Goal: Task Accomplishment & Management: Complete application form

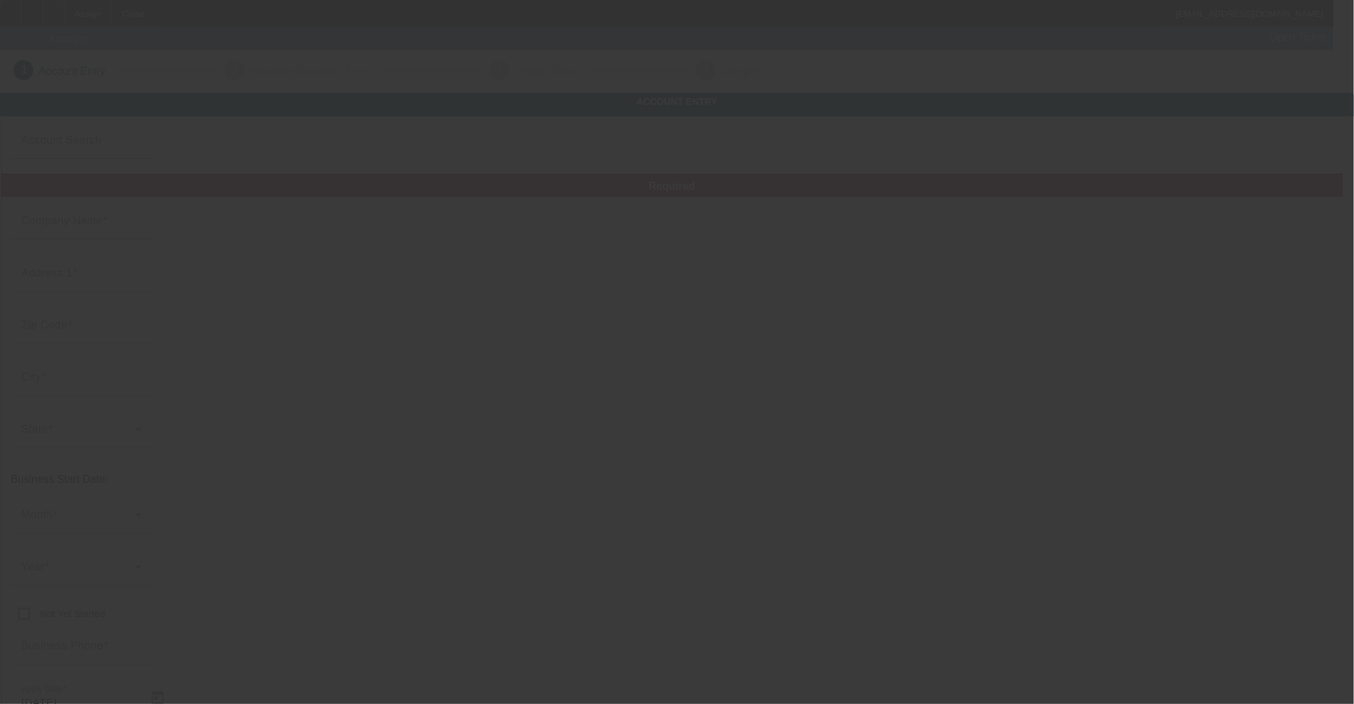
type input "Three Rivers Ranch, Incorporated"
type input "PO BOX 856"
type input "83420"
type input "Ashton"
type input "[PHONE_NUMBER]"
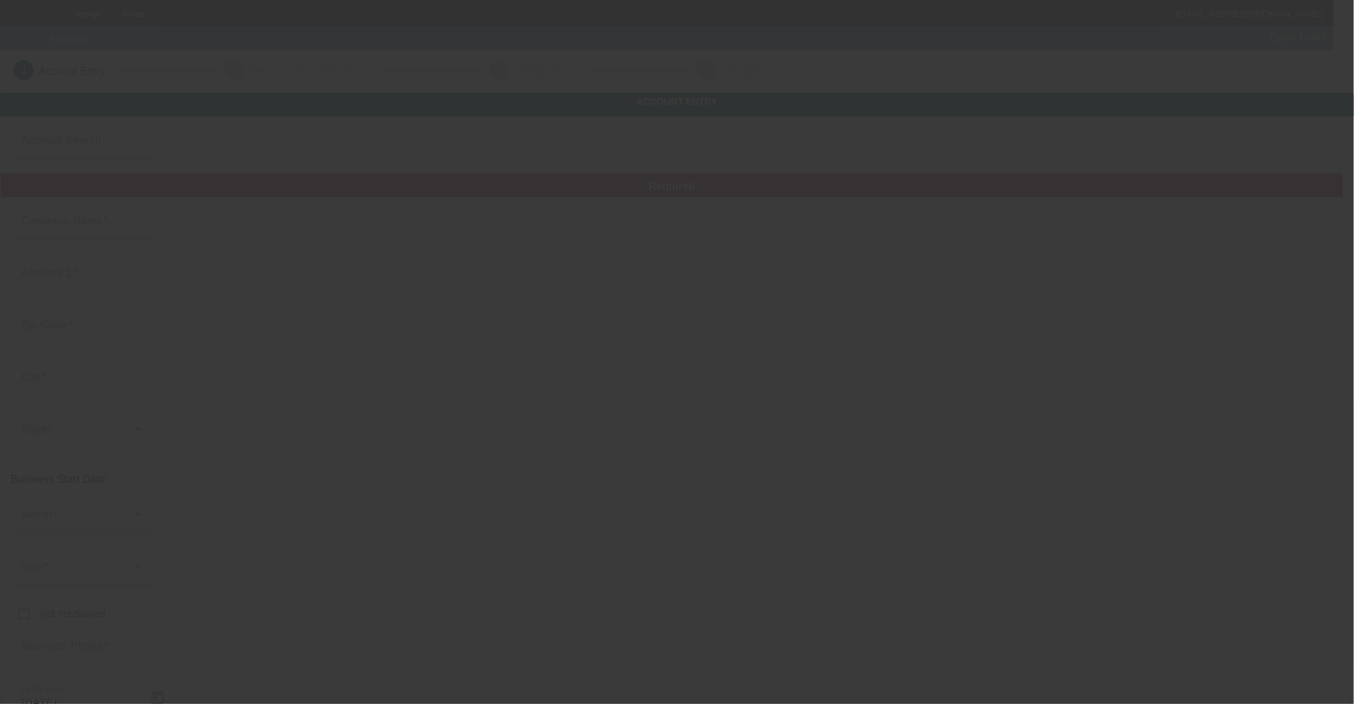
type input "[EMAIL_ADDRESS][DOMAIN_NAME]"
type input "Fremont"
type input "[US_EMPLOYER_IDENTIFICATION_NUMBER]"
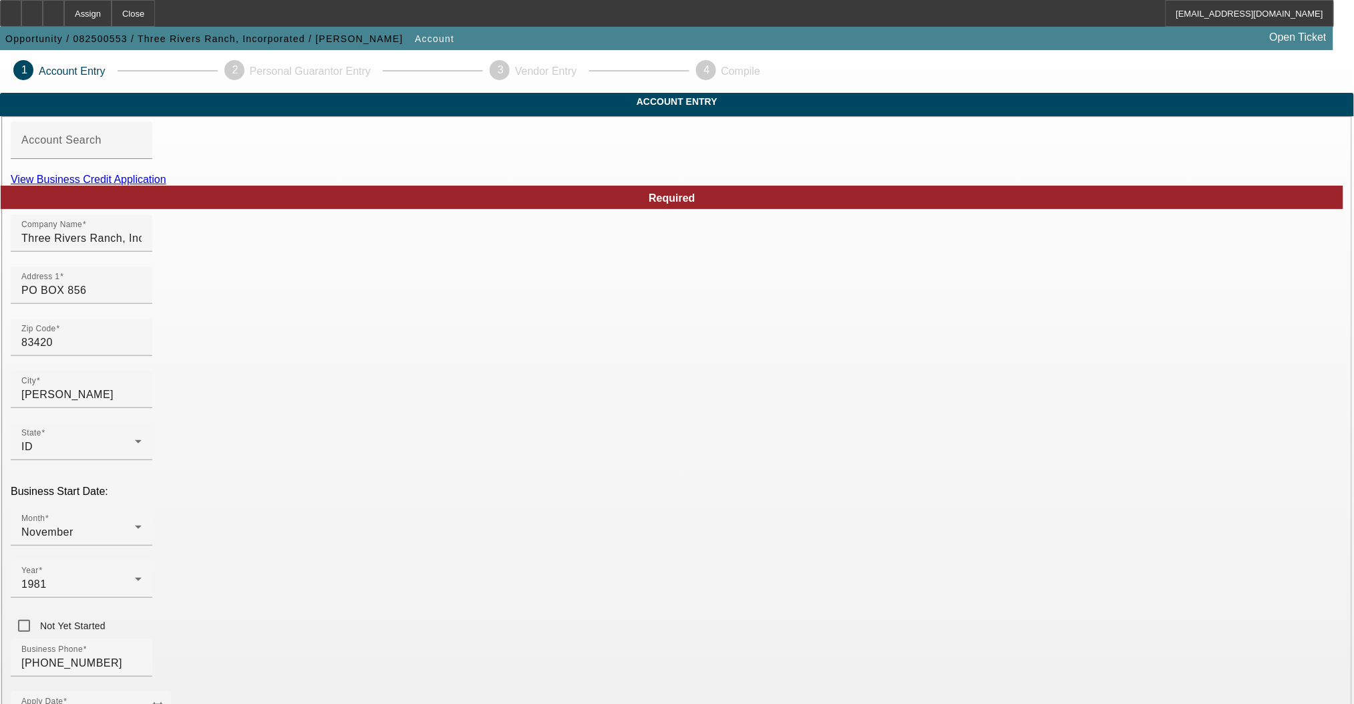
paste input "510 Main Street, Ashton, ID 83420."
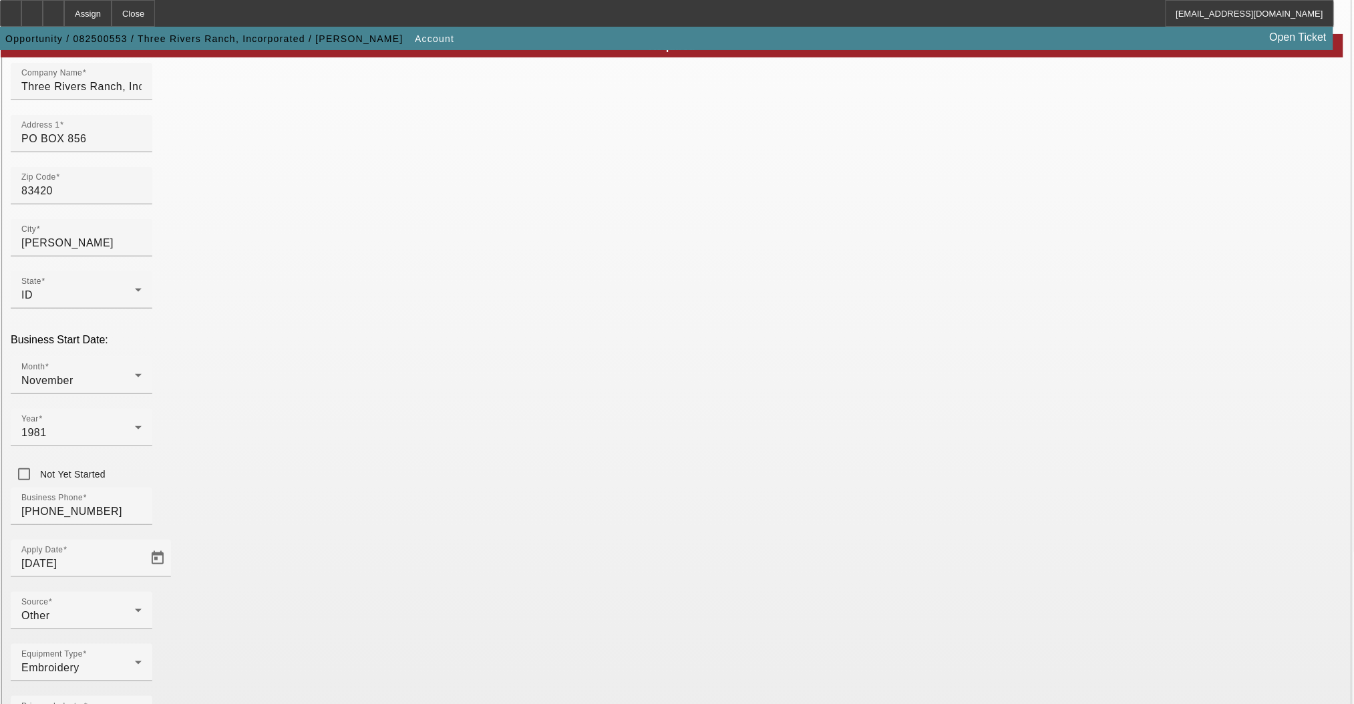
type input "510 Main Street"
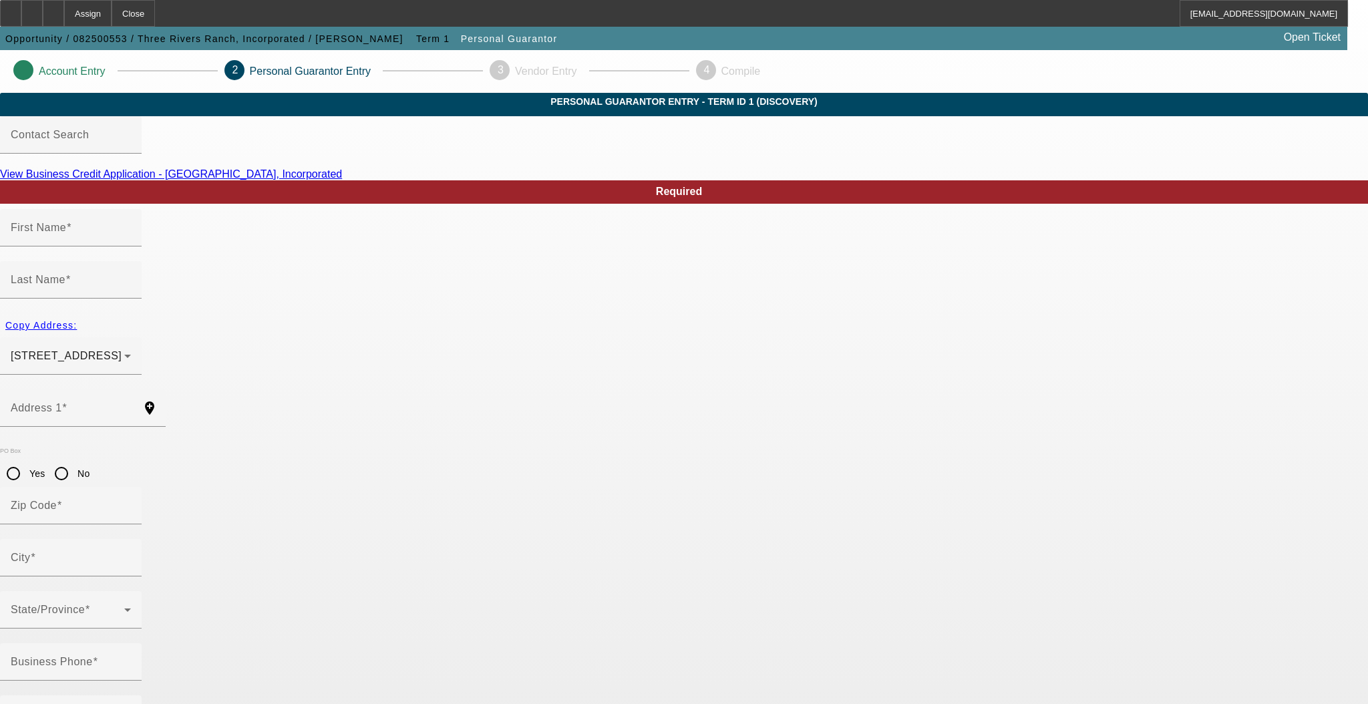
type input "Lonnie"
type input "Allen"
type input "PO BOX 856"
radio input "true"
type input "83420"
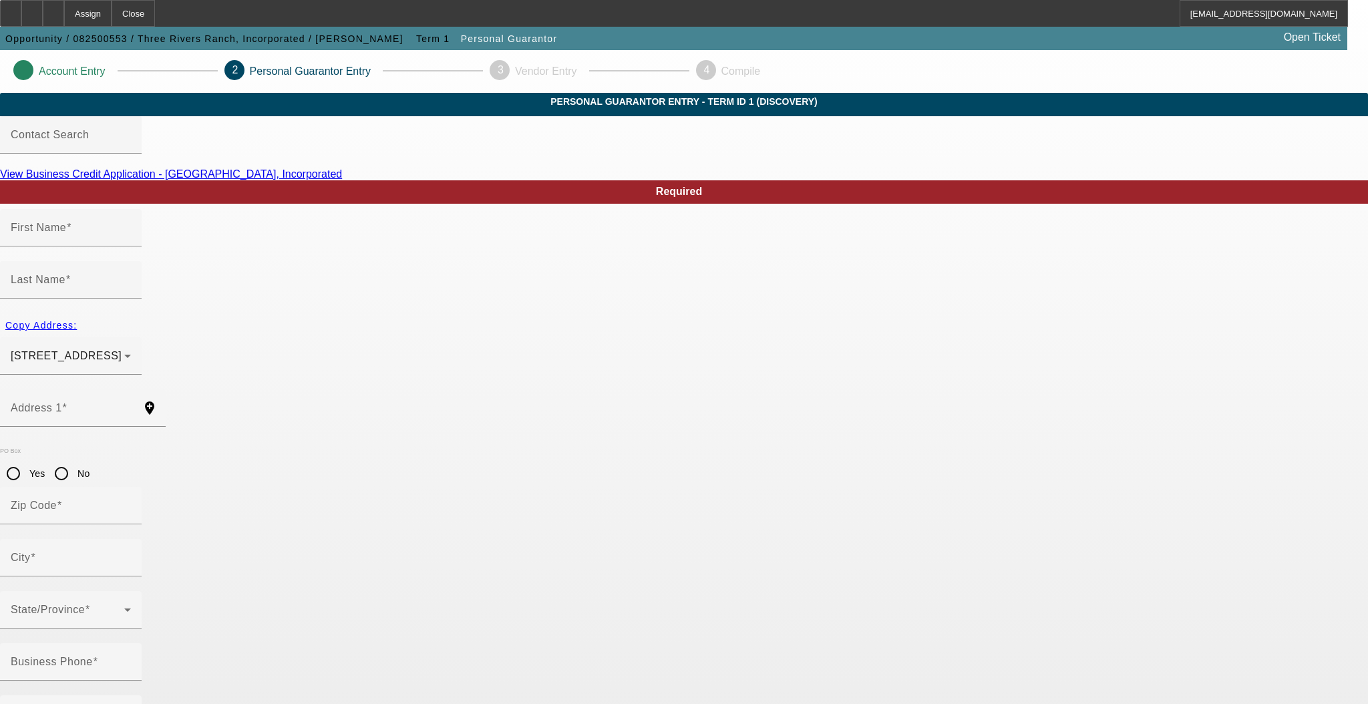
type input "Ashton"
type input "[PHONE_NUMBER]"
type input "100"
type input "518-68-6615"
type input "[EMAIL_ADDRESS][DOMAIN_NAME]"
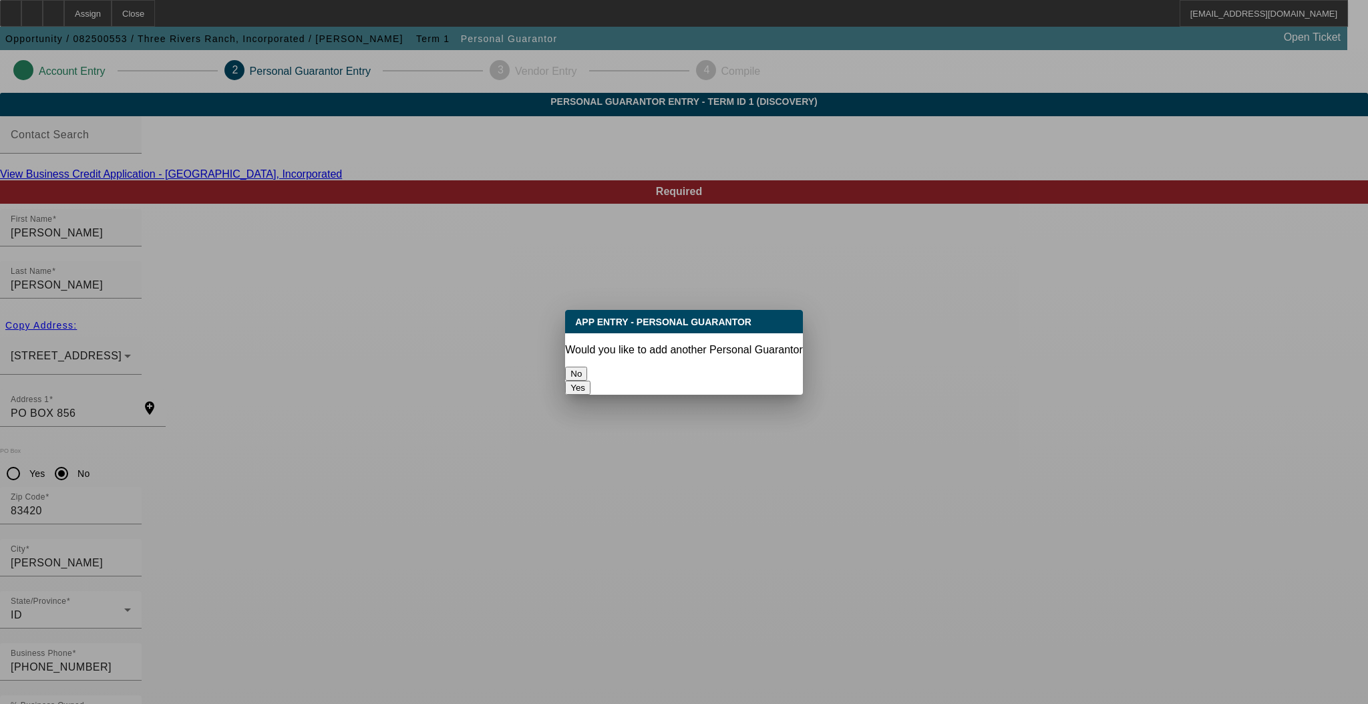
click at [587, 367] on button "No" at bounding box center [576, 374] width 22 height 14
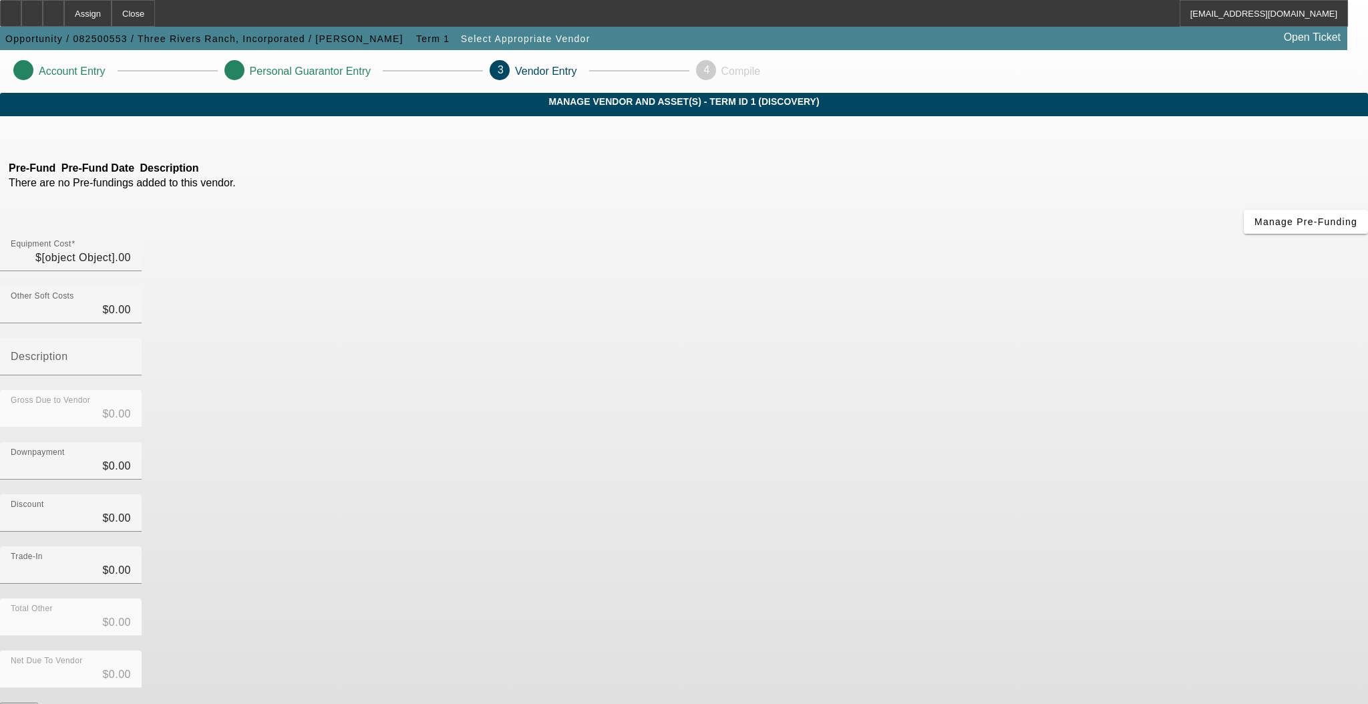
type input "$36,140.00"
click at [131, 510] on input "0" at bounding box center [71, 518] width 120 height 16
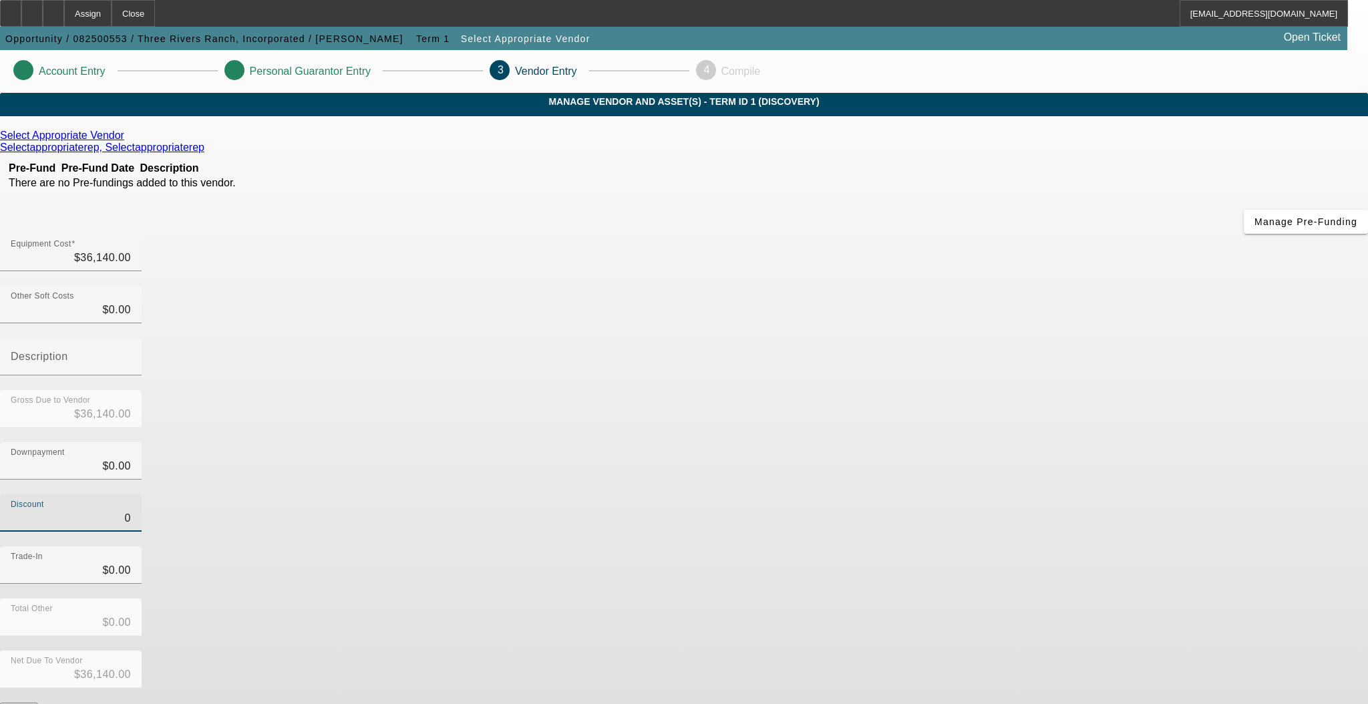
type input "50"
type input "$50.00"
type input "$36,090.00"
type input "500"
type input "$500.00"
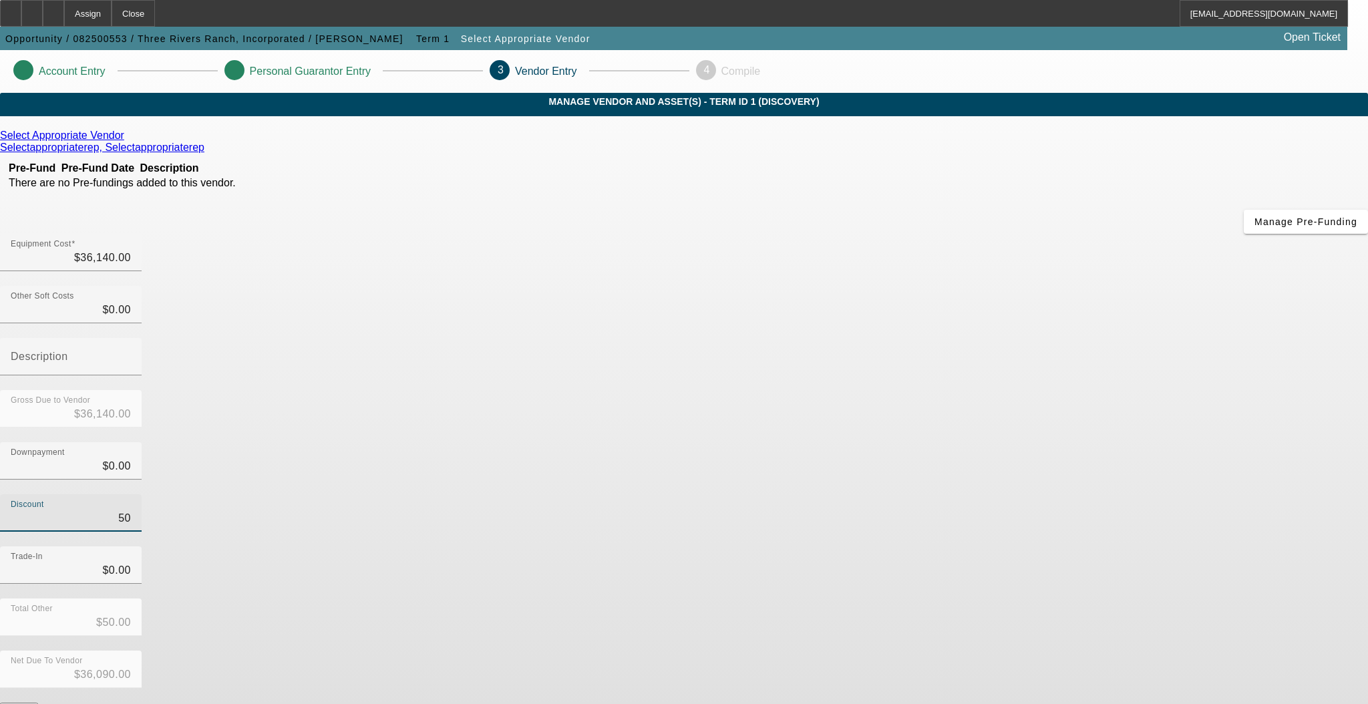
type input "$35,640.00"
type input "5000"
type input "$5,000.00"
type input "$31,140.00"
type input "$5,000.00"
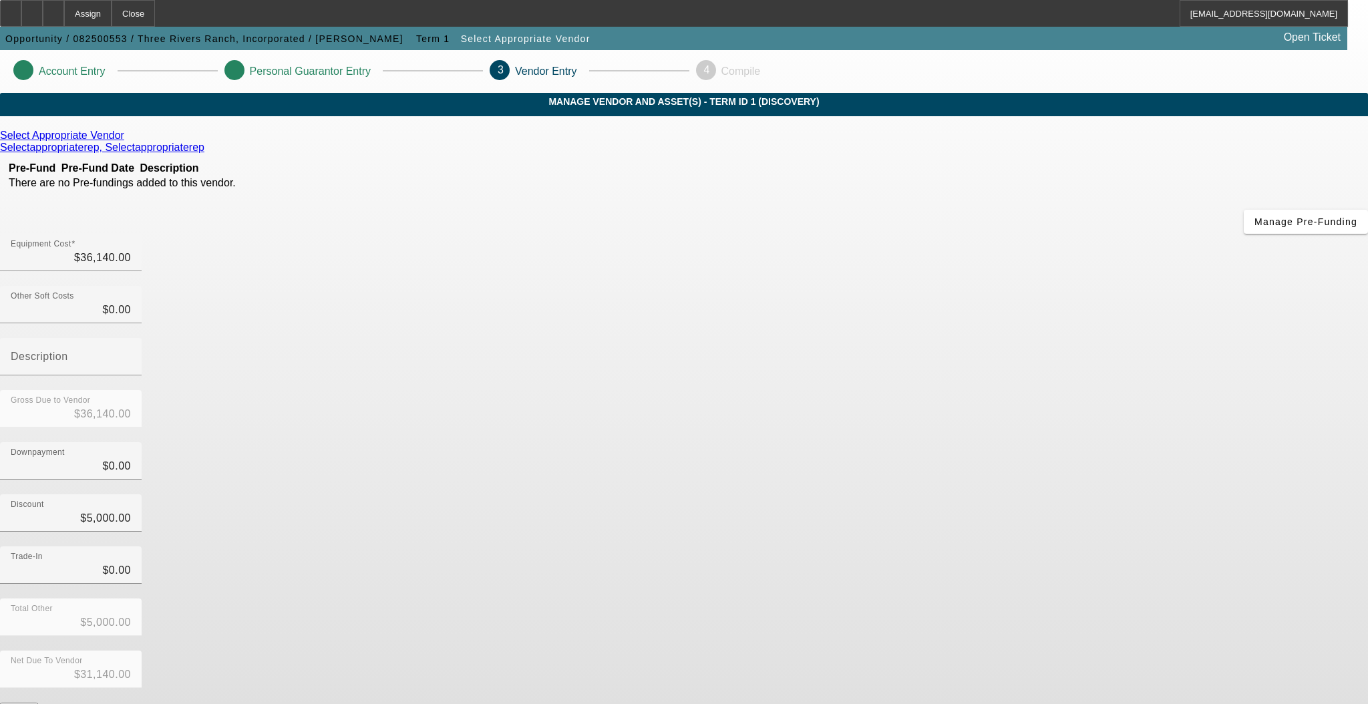
click at [622, 419] on div "Select Appropriate Vendor Selectappropriaterep, Selectappropriaterep Pre-Fund P…" at bounding box center [684, 423] width 1368 height 587
drag, startPoint x: 771, startPoint y: 174, endPoint x: 1008, endPoint y: 137, distance: 240.7
click at [1008, 137] on div "Select Appropriate Vendor Selectappropriaterep, Selectappropriaterep Pre-Fund P…" at bounding box center [684, 456] width 1368 height 680
type input "3"
type input "$3.00"
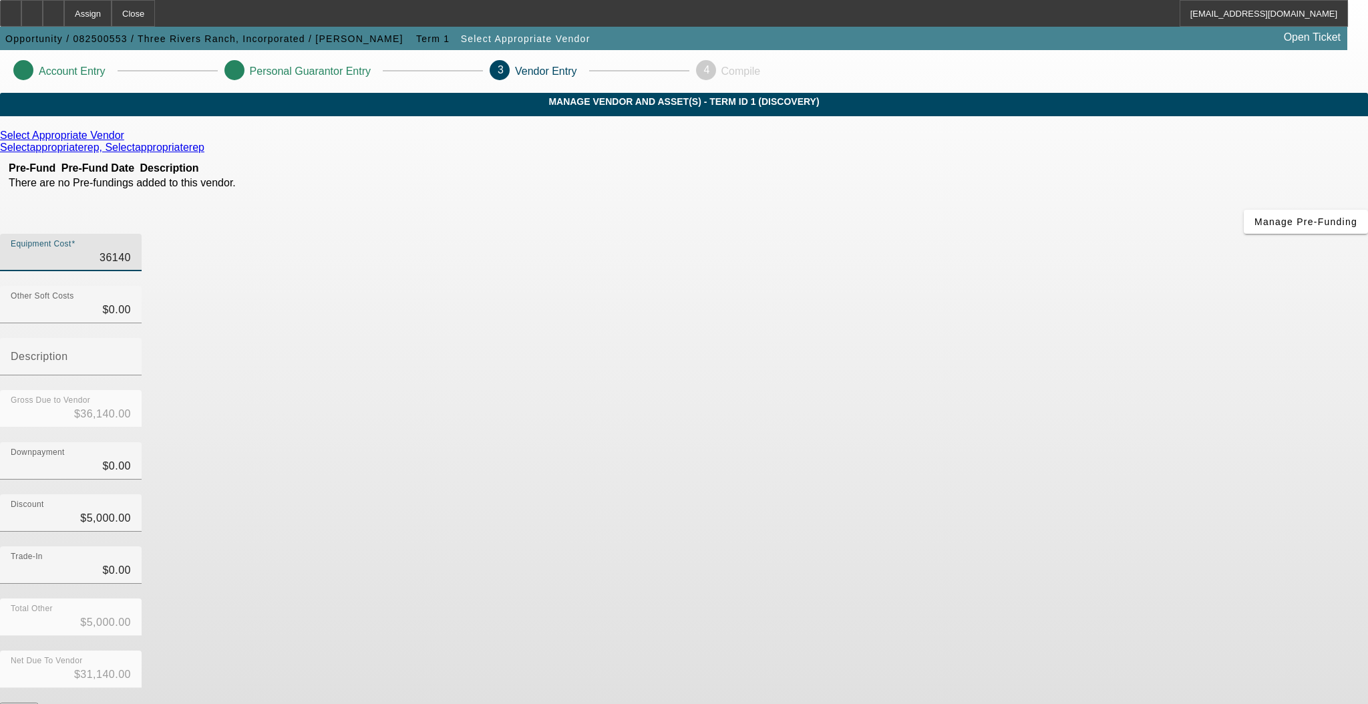
type input "$-4,997.00"
type input "36"
type input "$36.00"
type input "$-4,964.00"
type input "365"
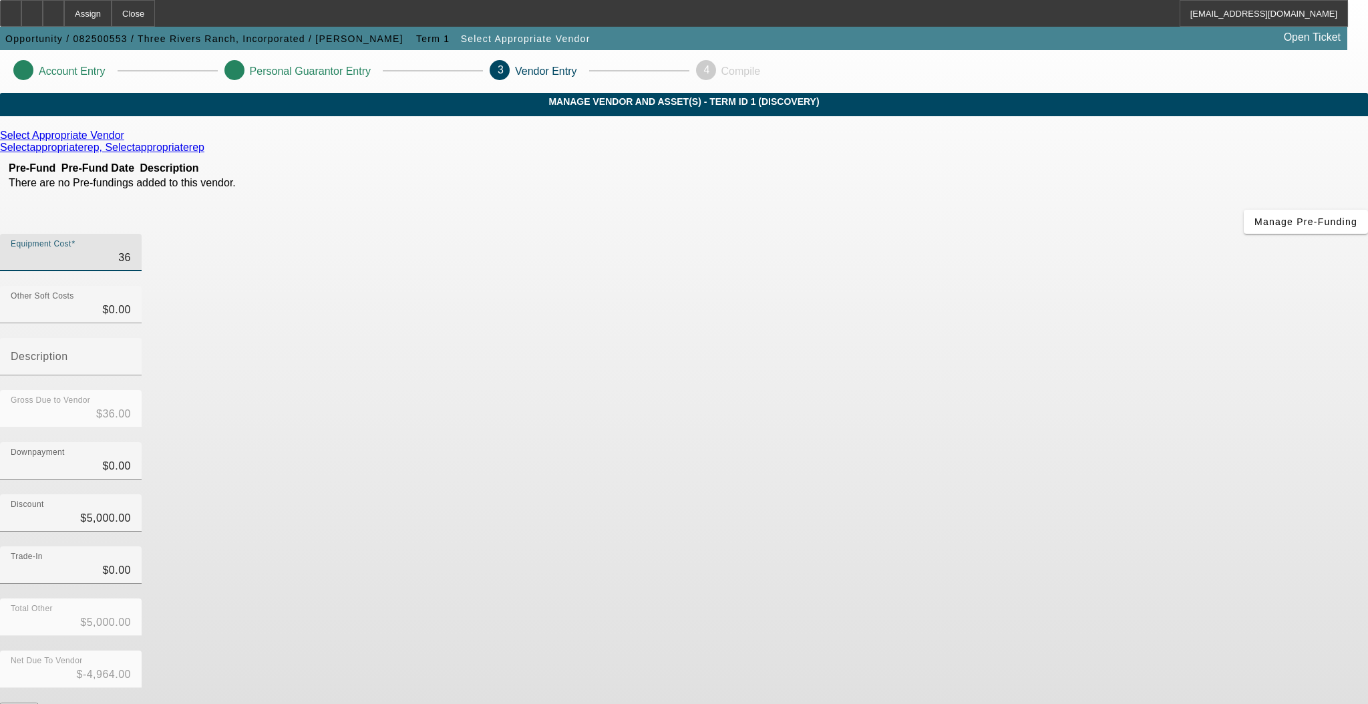
type input "$365.00"
type input "$-4,635.00"
type input "3653"
type input "$3,653.00"
type input "$-1,347.00"
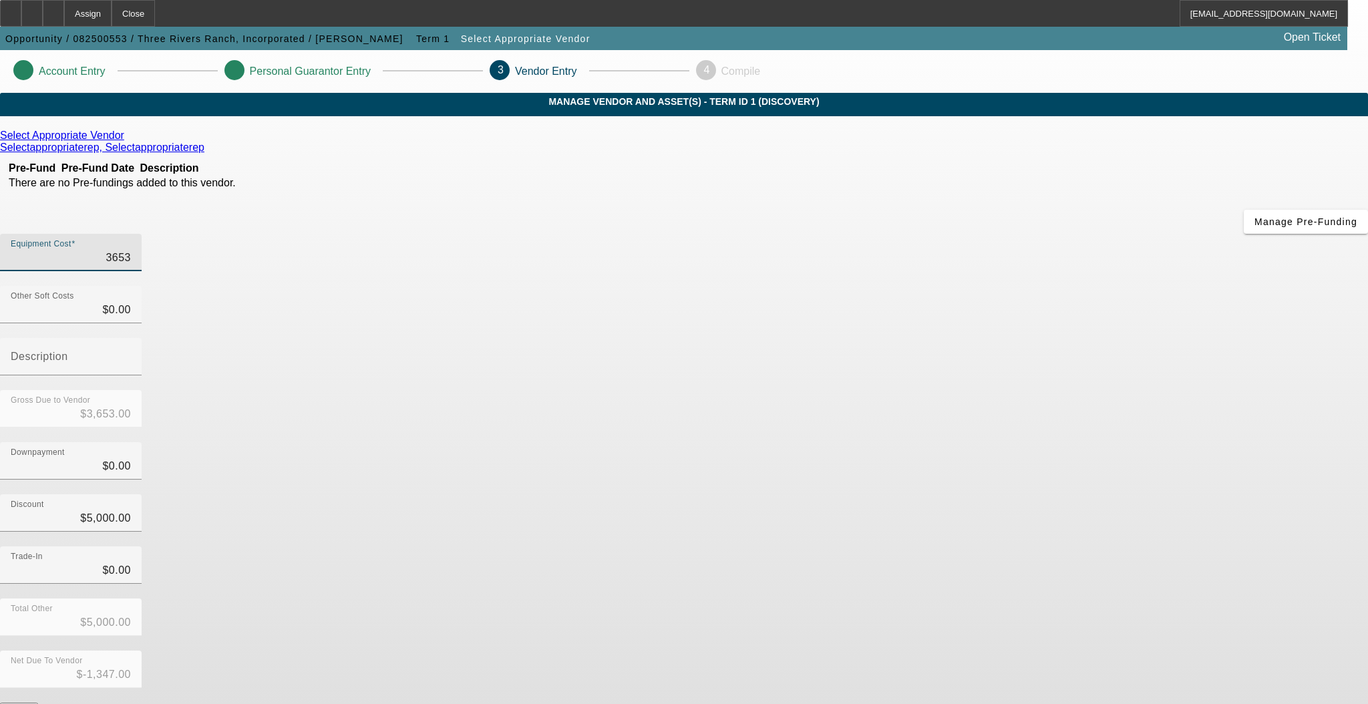
type input "36535"
type input "$36,535.00"
type input "$31,535.00"
type input "$36,535.00"
click at [492, 417] on div "Select Appropriate Vendor Selectappropriaterep, Selectappropriaterep Pre-Fund P…" at bounding box center [684, 423] width 1368 height 587
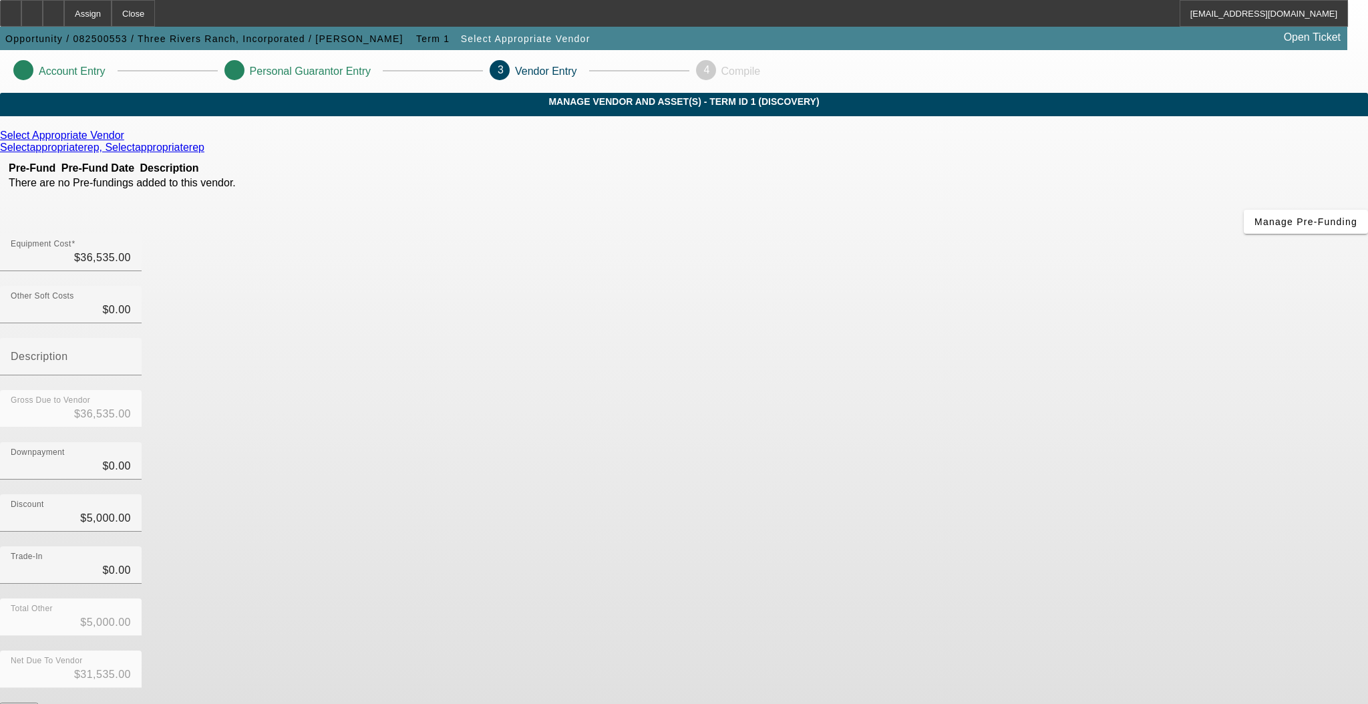
click at [128, 142] on link at bounding box center [125, 136] width 3 height 12
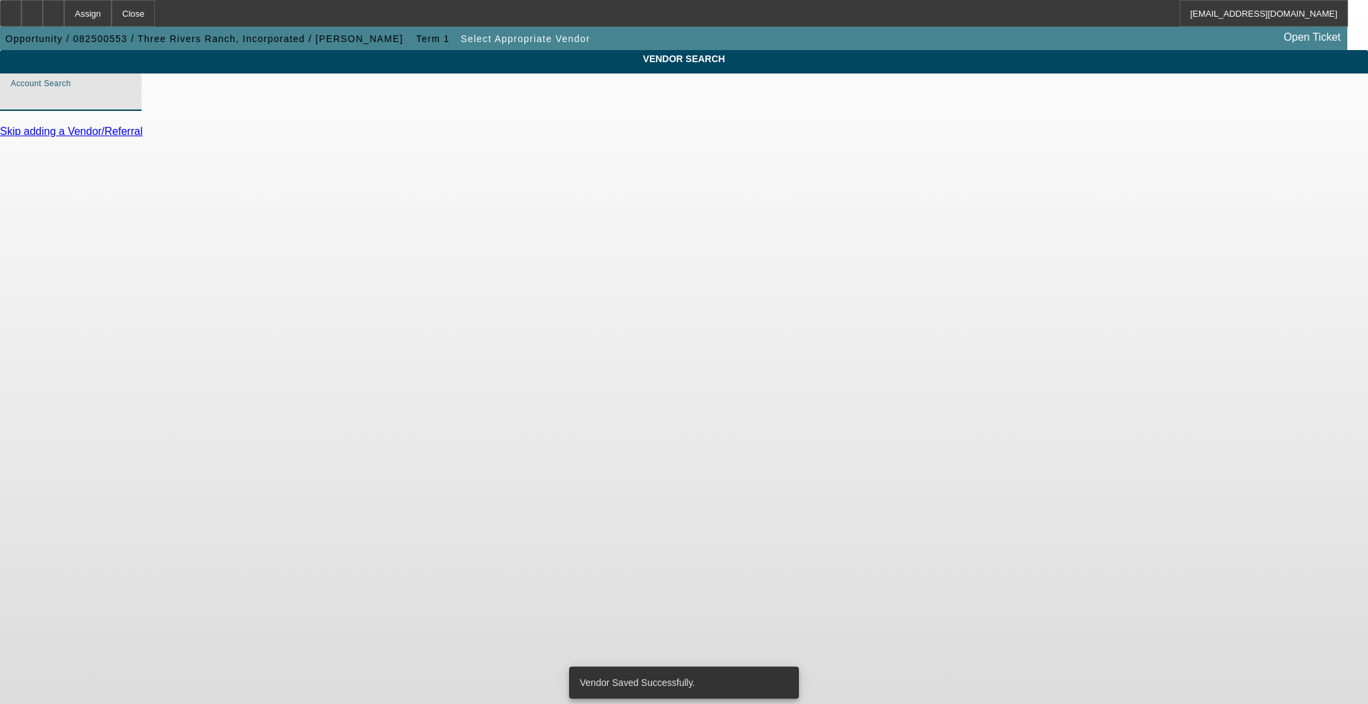
click at [131, 106] on input "Account Search" at bounding box center [71, 97] width 120 height 16
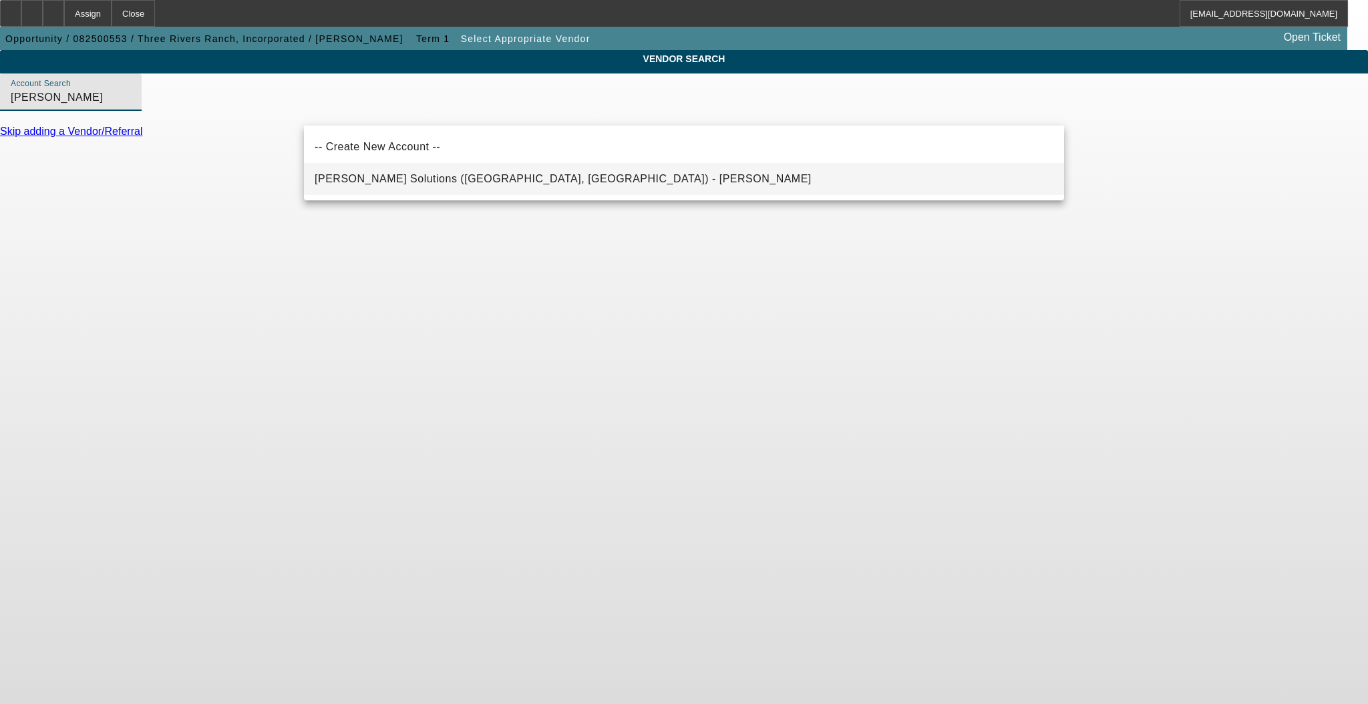
click at [562, 185] on mat-option "Hirsch Solutions (Huntersville, NC) - Janowski, Kristof" at bounding box center [684, 179] width 760 height 32
type input "Hirsch Solutions (Huntersville, NC) - Janowski, Kristof"
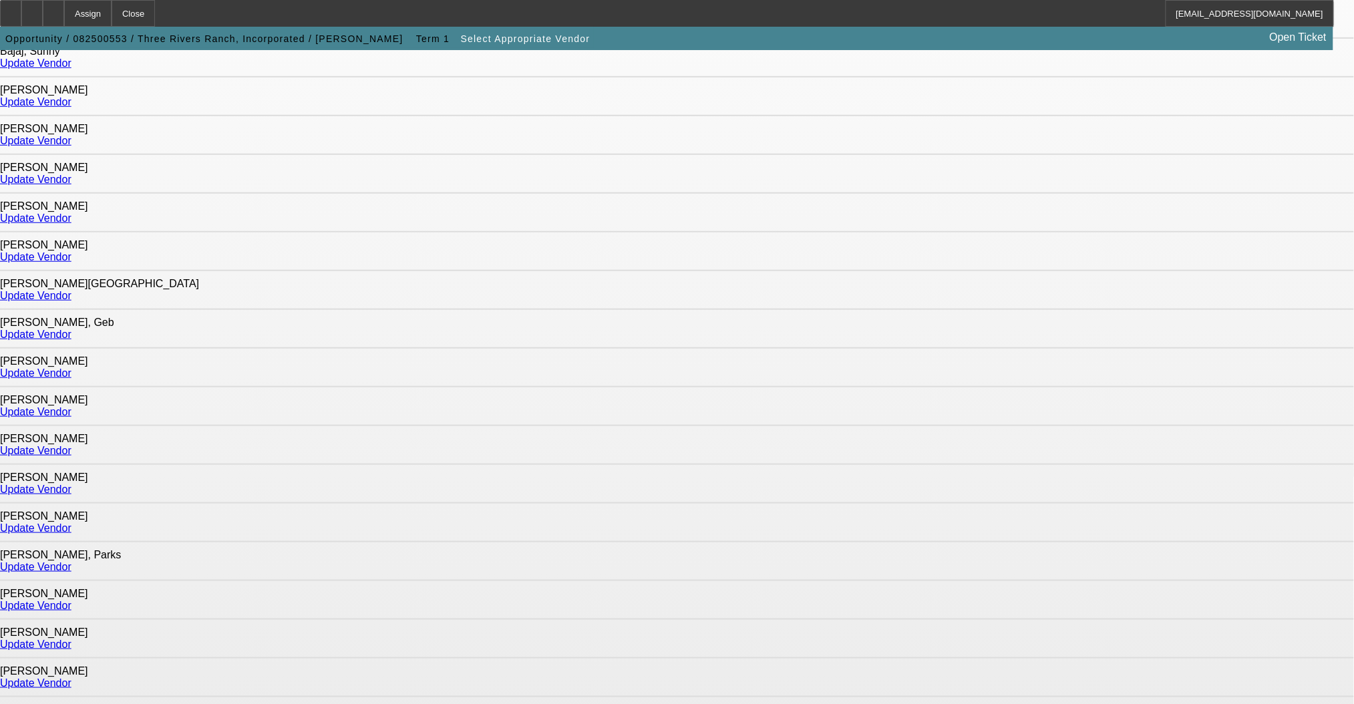
scroll to position [267, 0]
click at [71, 289] on link "Update Vendor" at bounding box center [35, 294] width 71 height 11
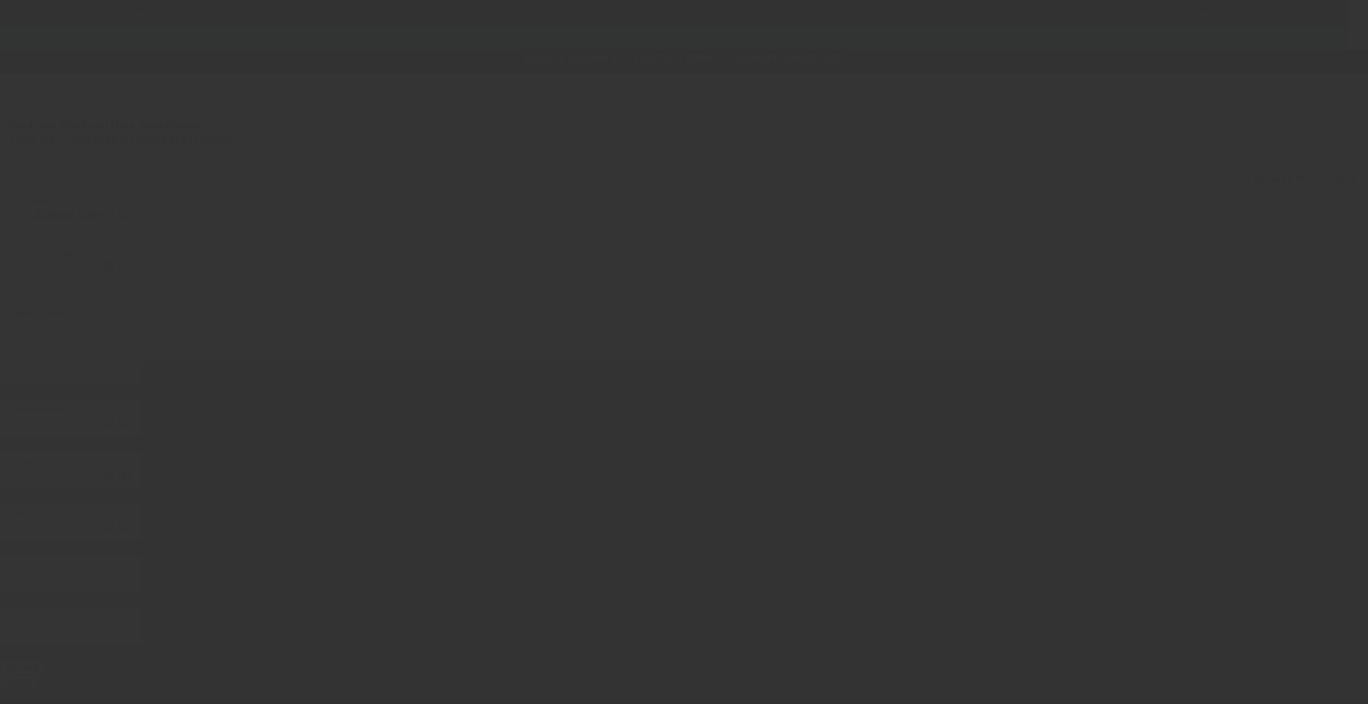
type input "$36,535.00"
type input "$5,000.00"
type input "$31,535.00"
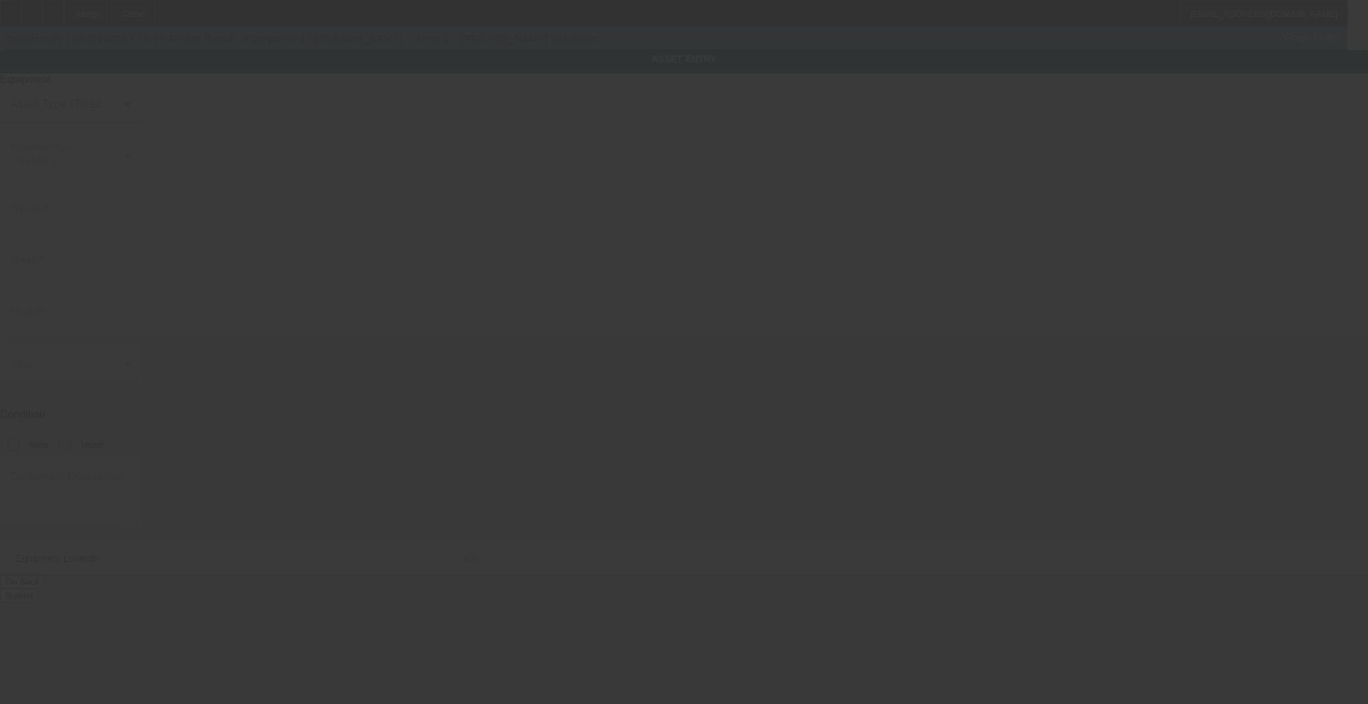
type textarea "Make: TMBP-XC1501; Model: Tajima New 15 needle, 1 head COMPACT machine"
type input "PO BOX 856"
type input "Ashton"
type input "83420"
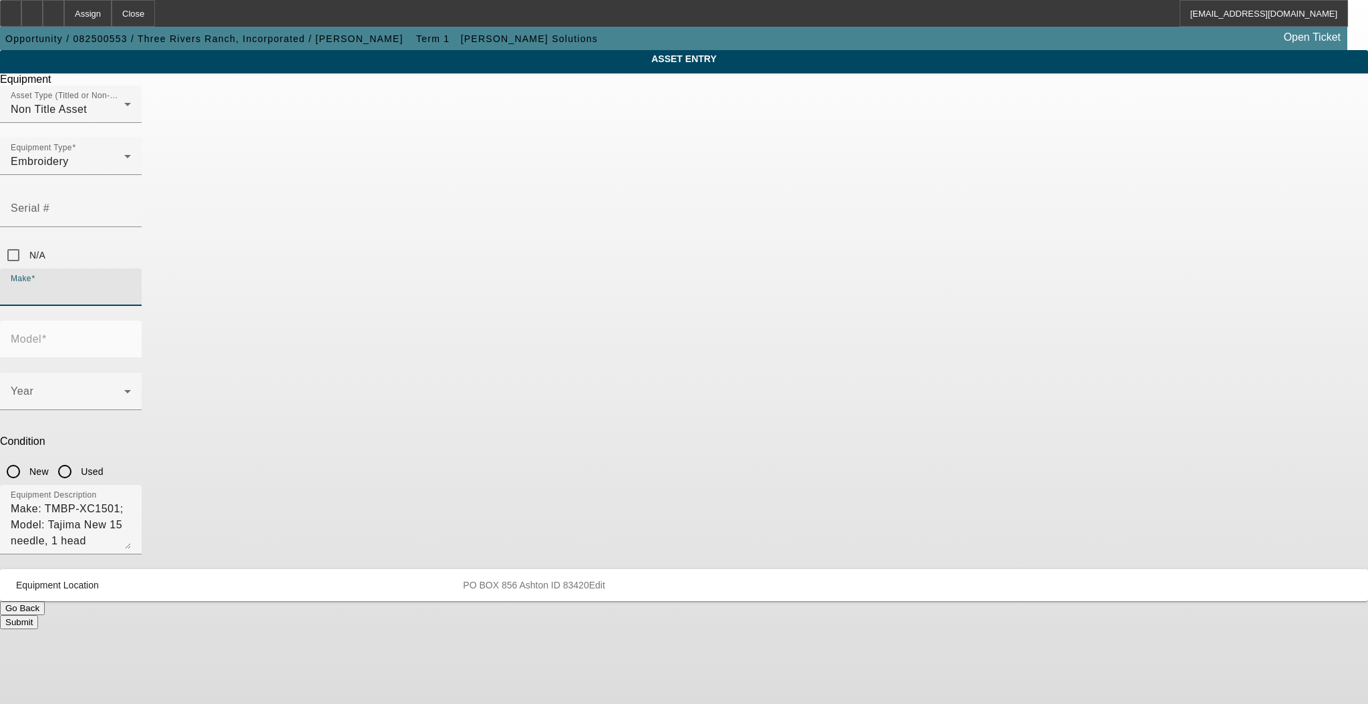
click at [131, 284] on input "Make" at bounding box center [71, 292] width 120 height 16
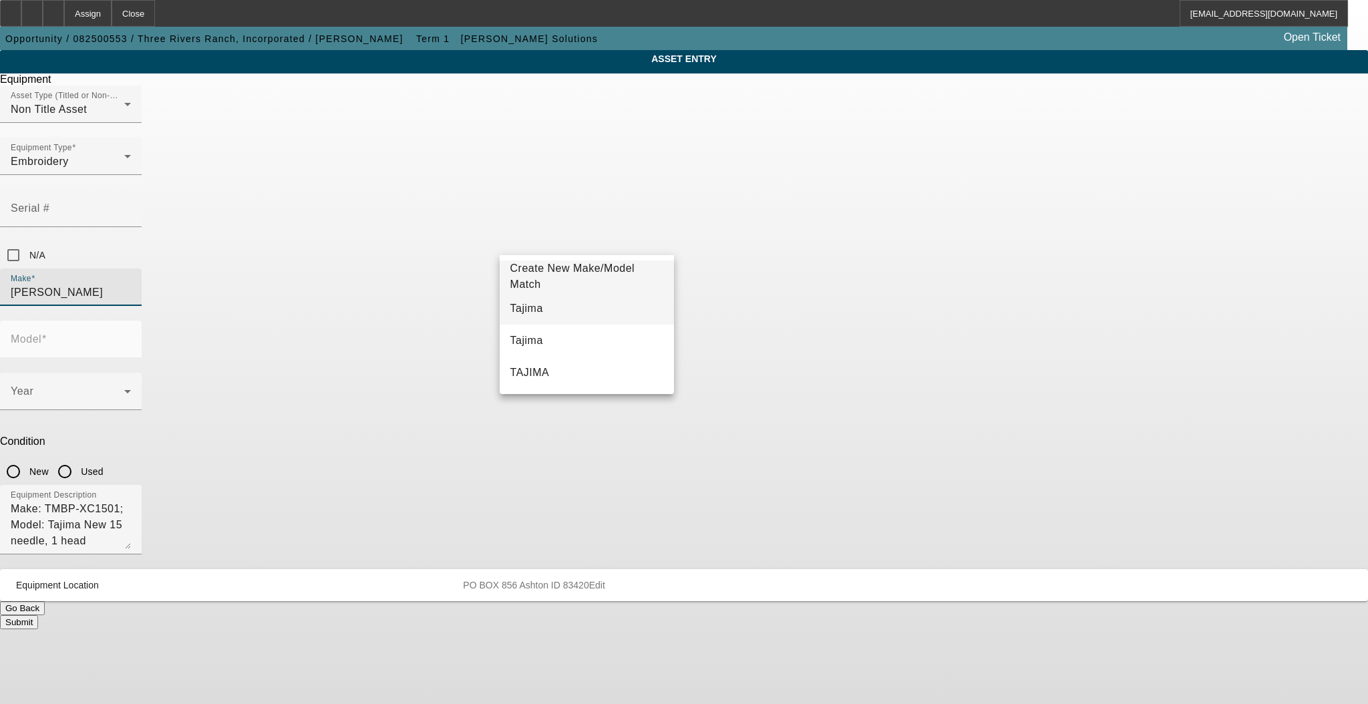
click at [594, 309] on mat-option "Tajima" at bounding box center [587, 309] width 174 height 32
type input "Tajima"
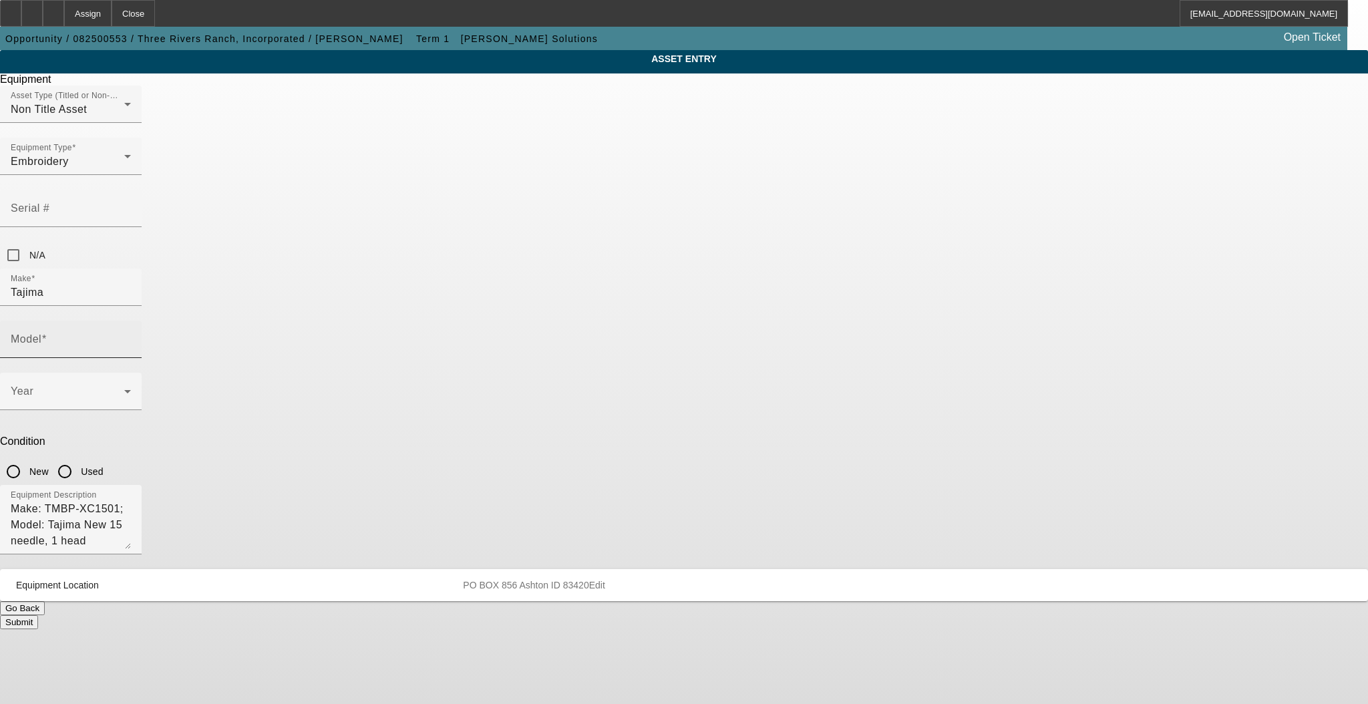
click at [41, 333] on mat-label "Model" at bounding box center [26, 338] width 31 height 11
click at [131, 337] on input "Model" at bounding box center [71, 345] width 120 height 16
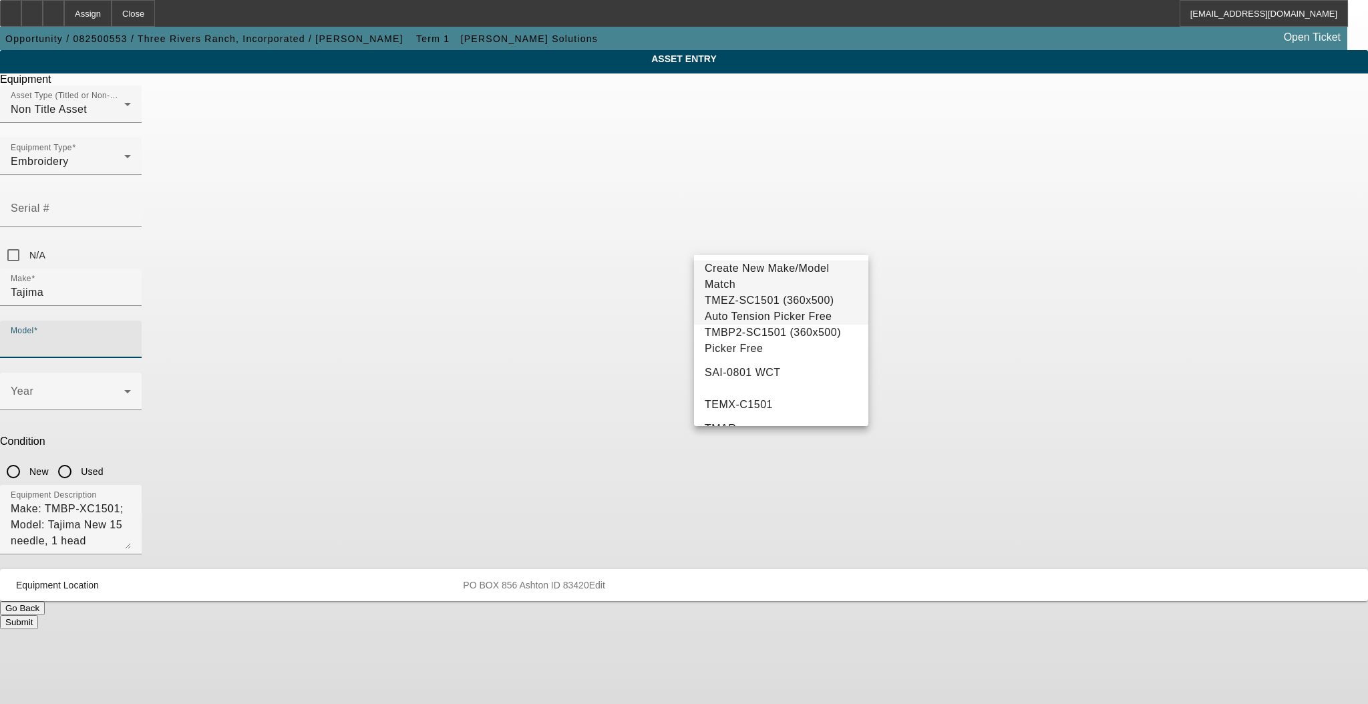
click at [717, 308] on span "TMEZ-SC1501 (360x500) Auto Tension Picker Free" at bounding box center [770, 308] width 130 height 27
type input "TMEZ-SC1501 (360x500) Auto Tension Picker Free"
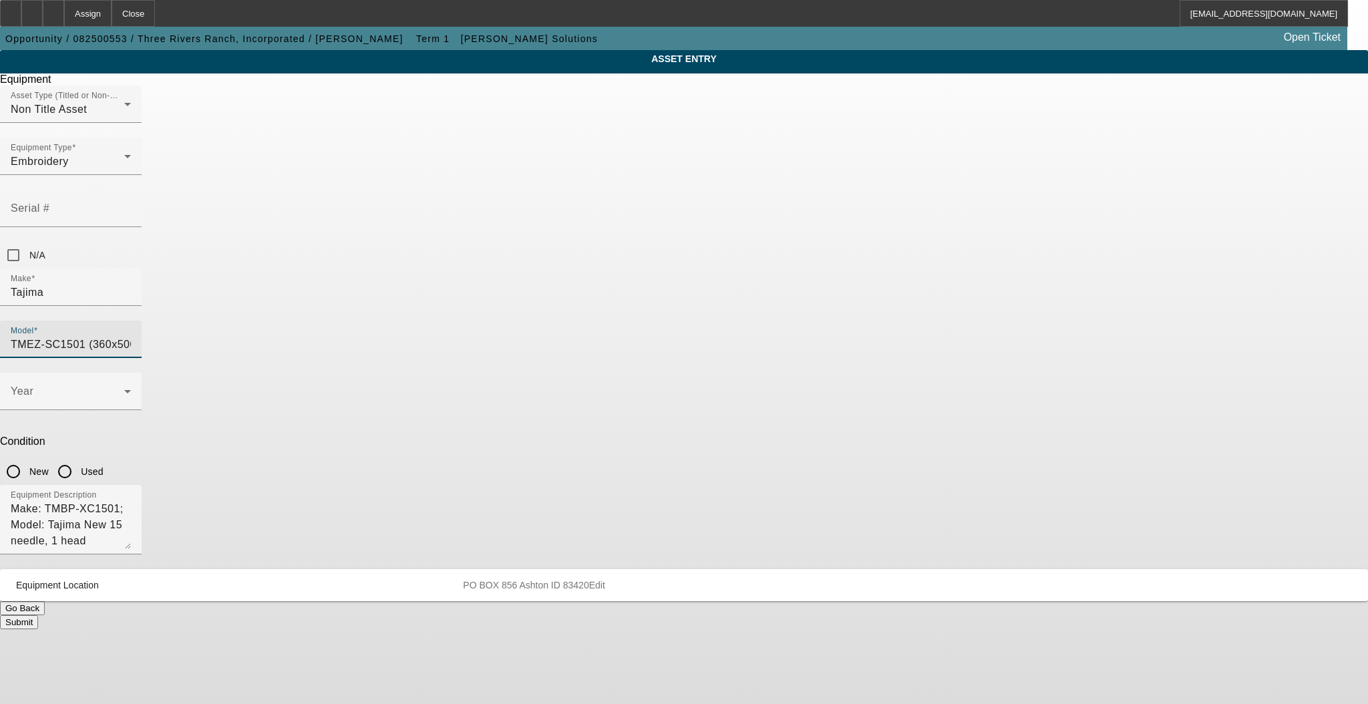
scroll to position [0, 45]
click at [124, 389] on span at bounding box center [68, 397] width 114 height 16
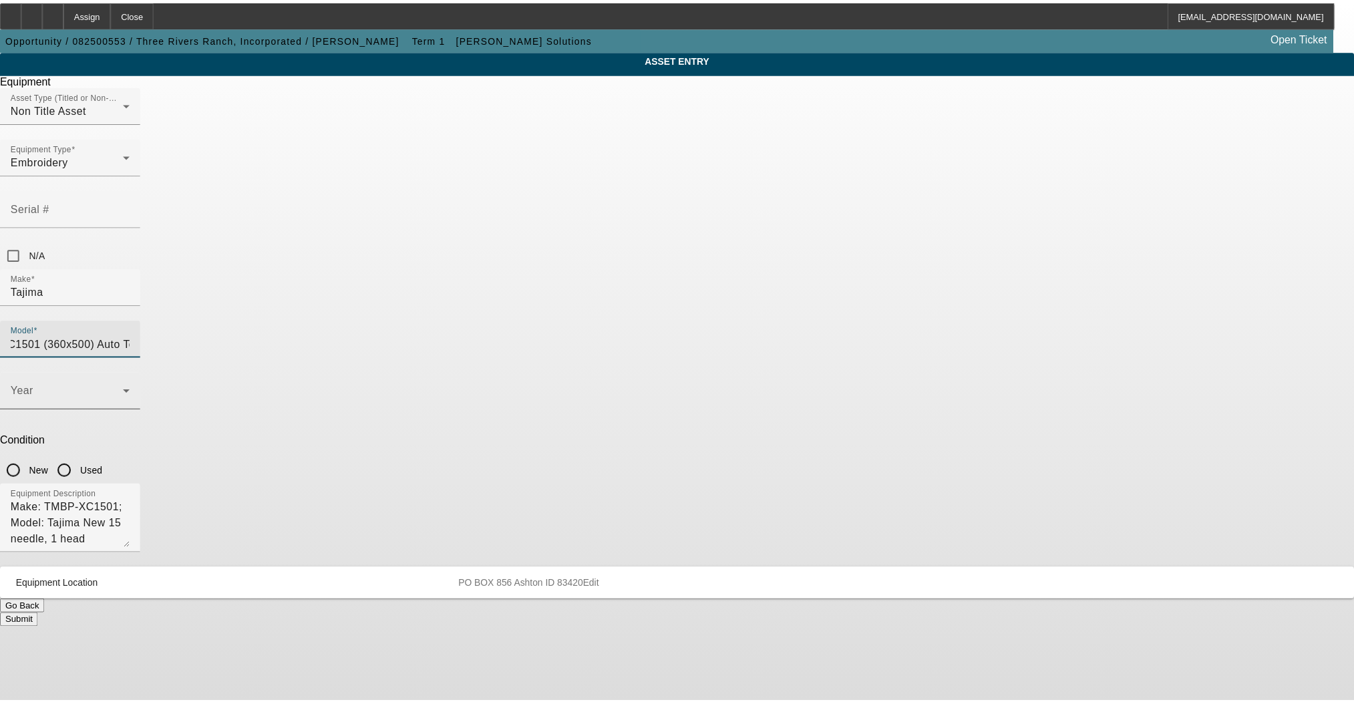
scroll to position [0, 0]
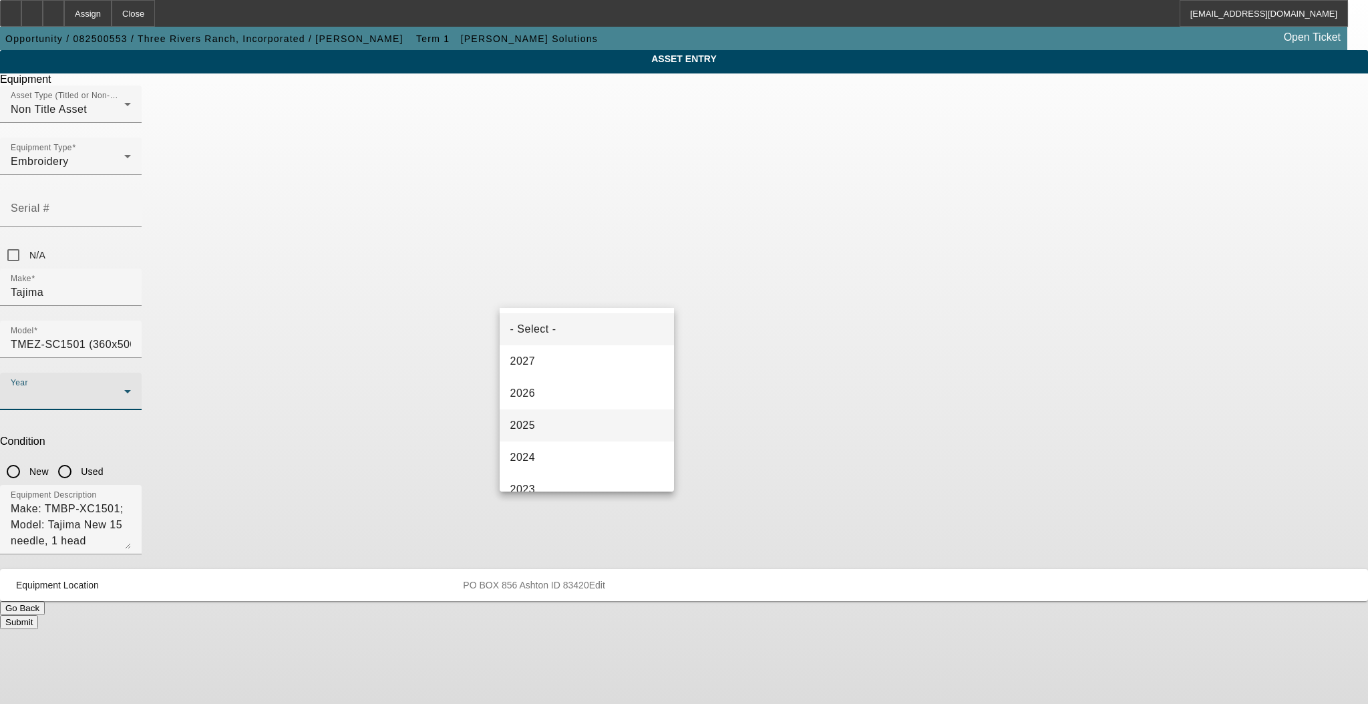
click at [560, 434] on mat-option "2025" at bounding box center [587, 425] width 174 height 32
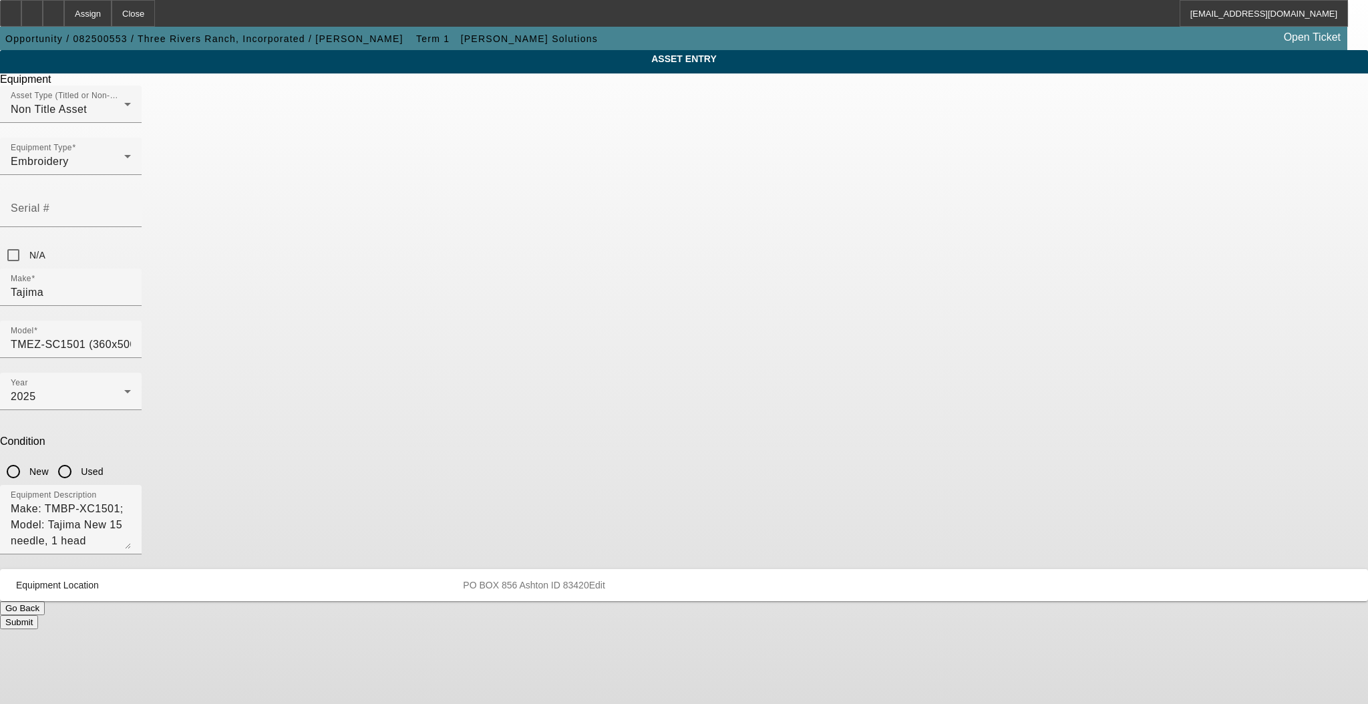
click at [38, 615] on button "Submit" at bounding box center [19, 622] width 38 height 14
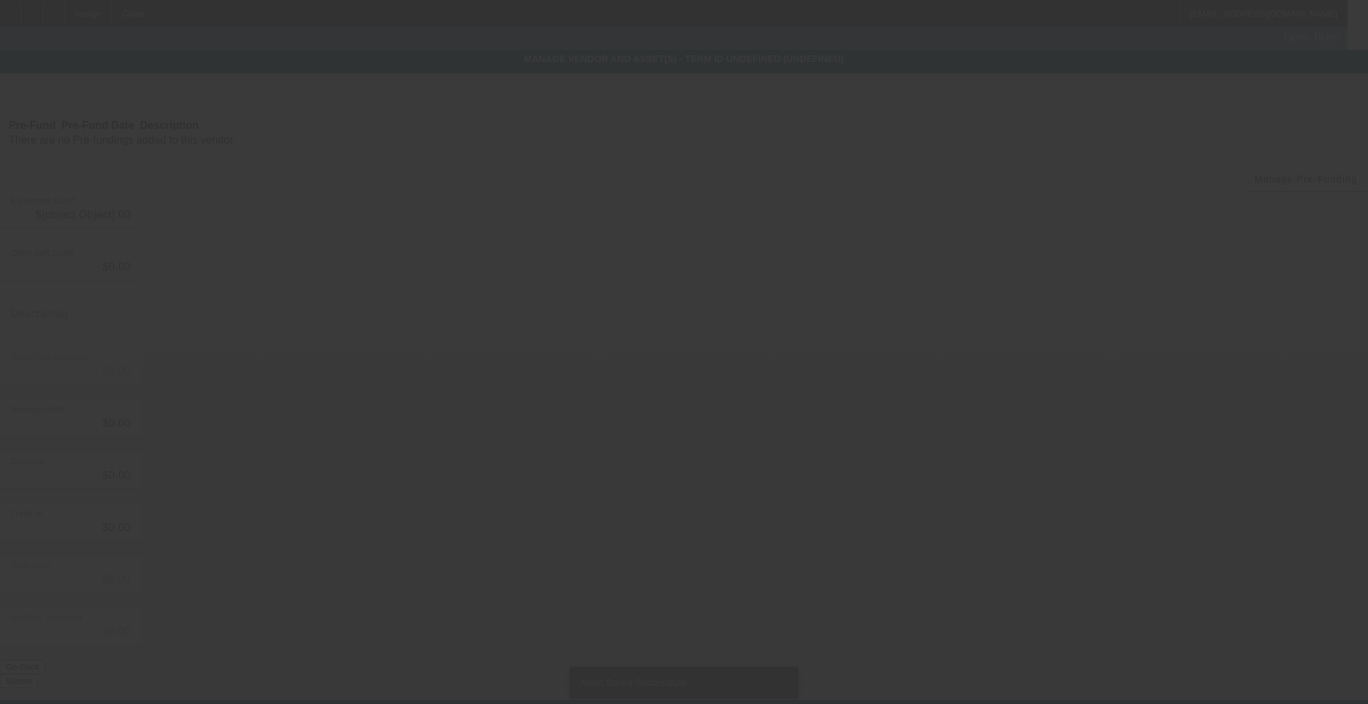
type input "$36,535.00"
type input "$5,000.00"
type input "$31,535.00"
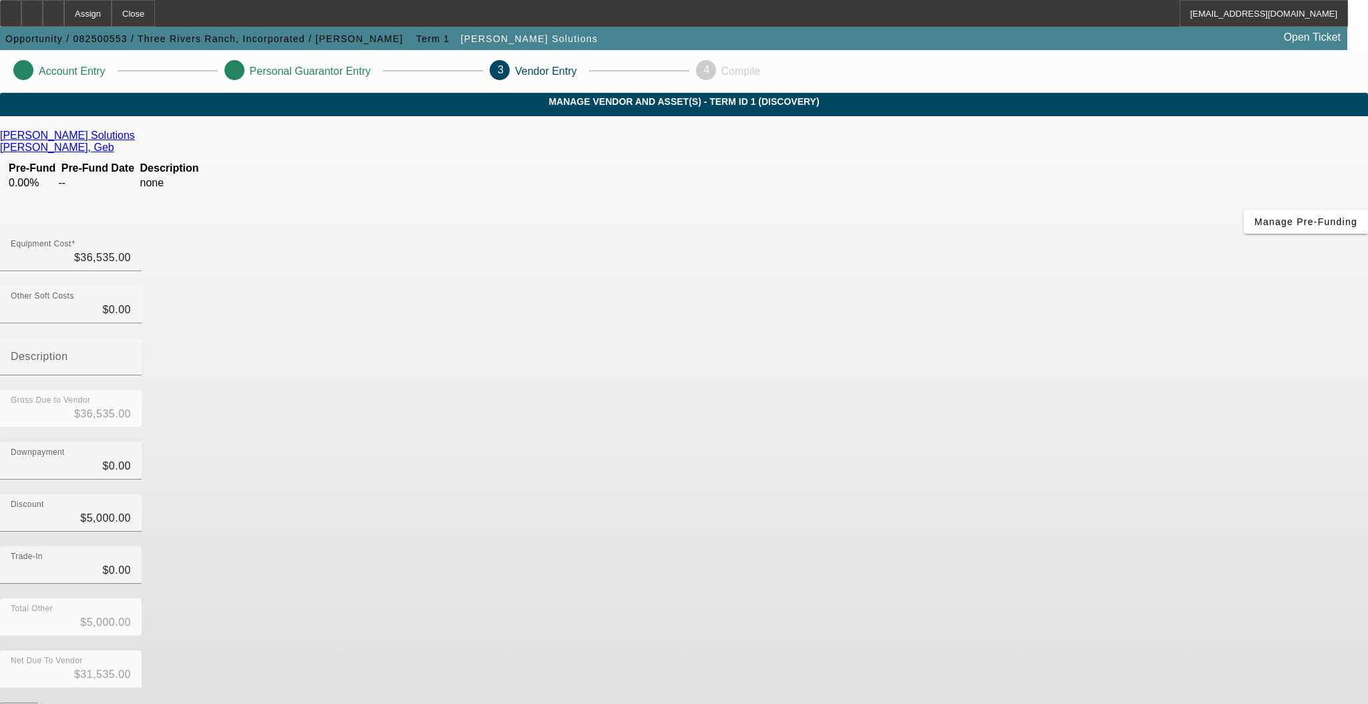
click at [38, 703] on button "Submit" at bounding box center [19, 710] width 38 height 14
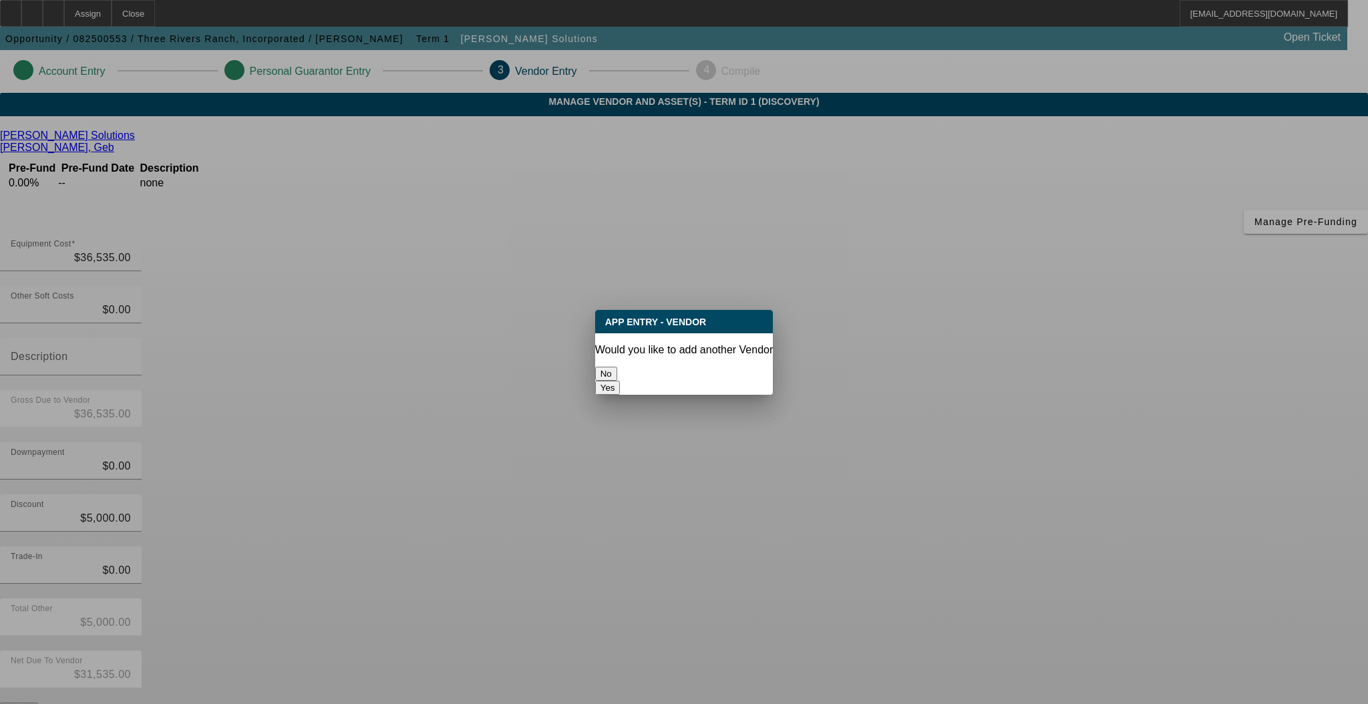
click at [617, 367] on button "No" at bounding box center [606, 374] width 22 height 14
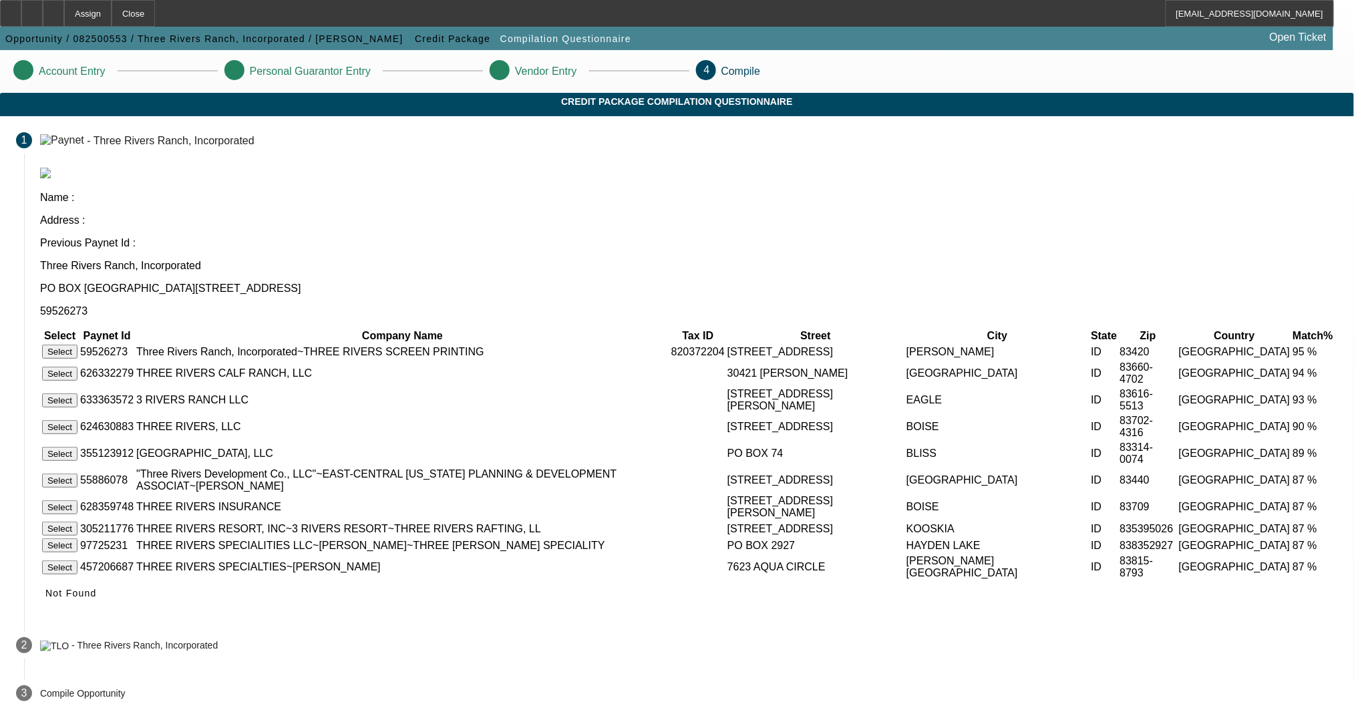
click at [77, 345] on button "Select" at bounding box center [59, 352] width 35 height 14
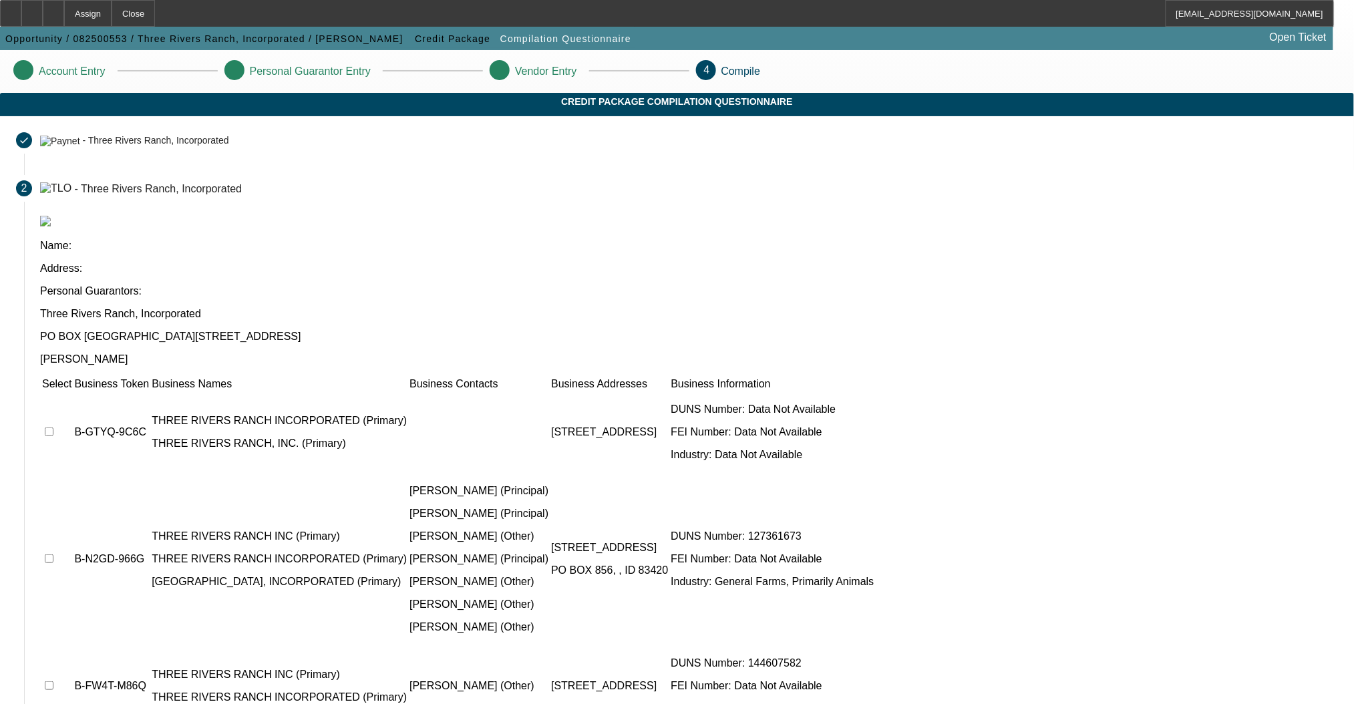
click at [53, 427] on input "checkbox" at bounding box center [49, 431] width 9 height 9
checkbox input "true"
click at [72, 473] on td at bounding box center [56, 558] width 31 height 171
click at [53, 554] on input "checkbox" at bounding box center [49, 558] width 9 height 9
checkbox input "true"
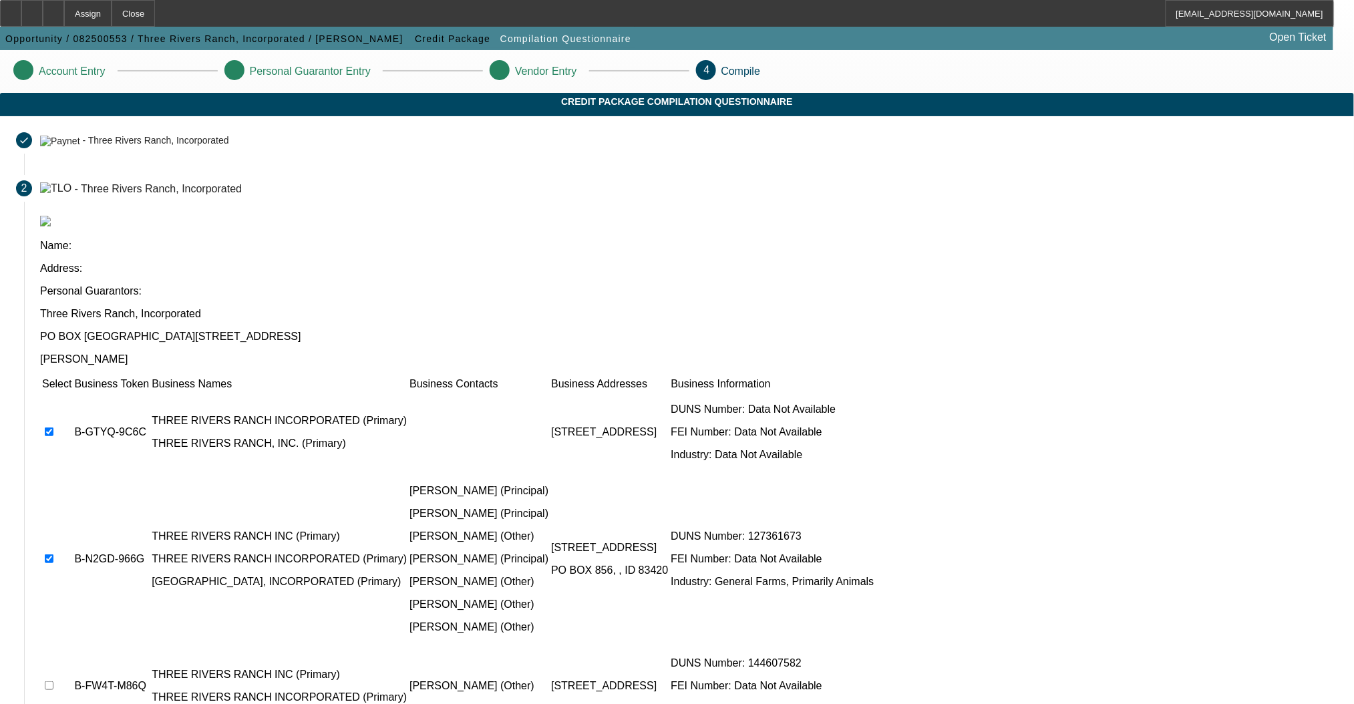
click at [72, 646] on td at bounding box center [56, 686] width 31 height 80
click at [53, 681] on input "checkbox" at bounding box center [49, 685] width 9 height 9
checkbox input "true"
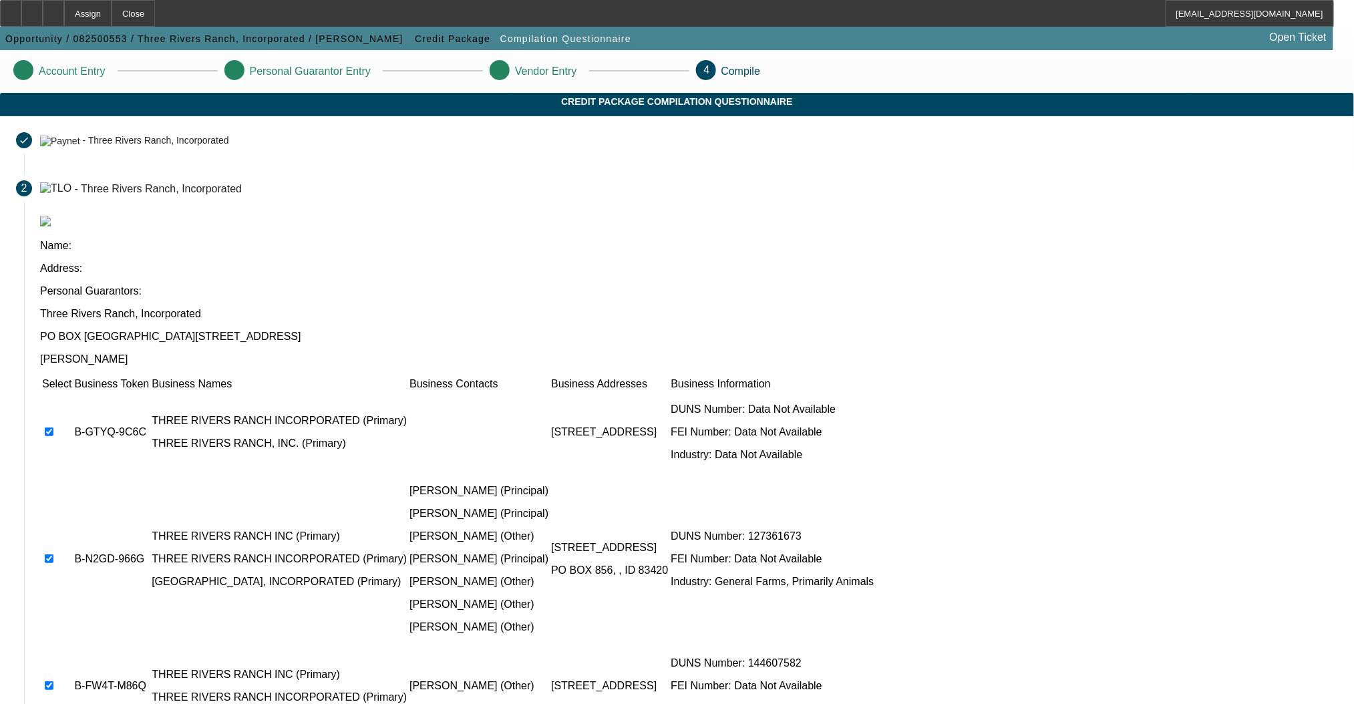
checkbox input "true"
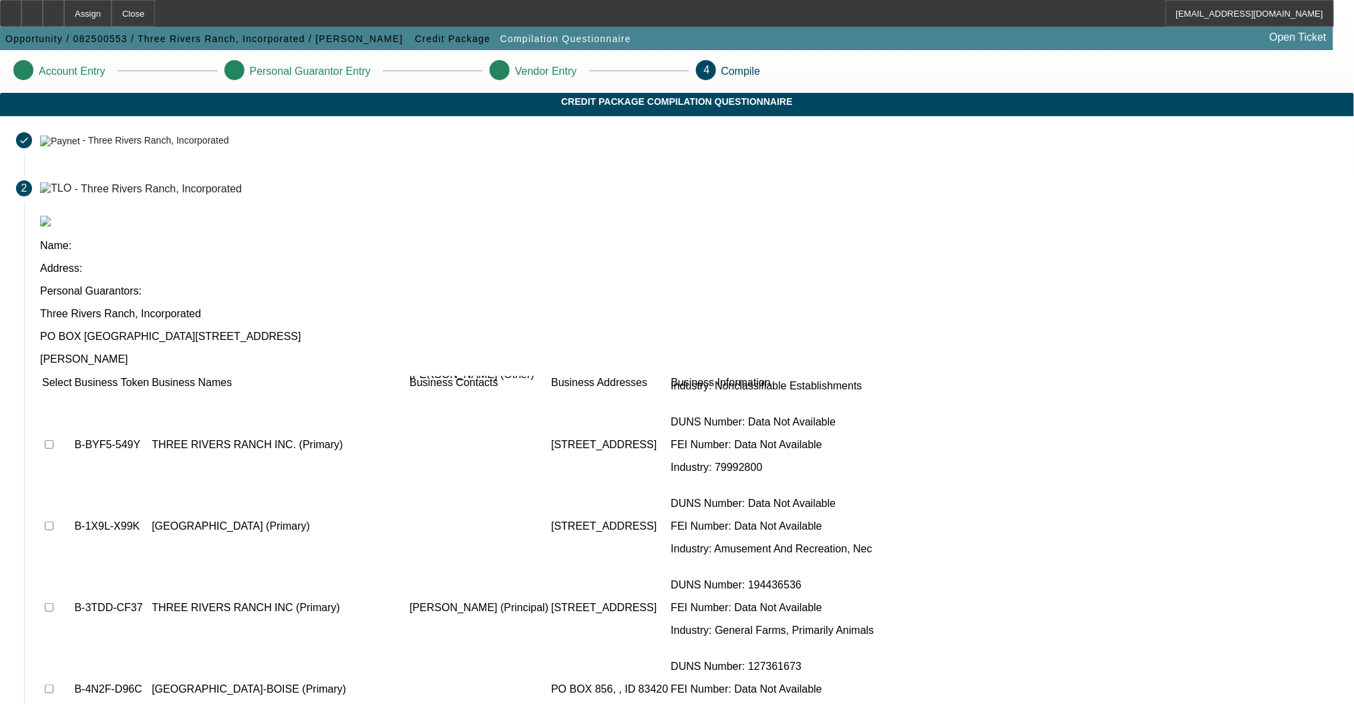
scroll to position [671, 0]
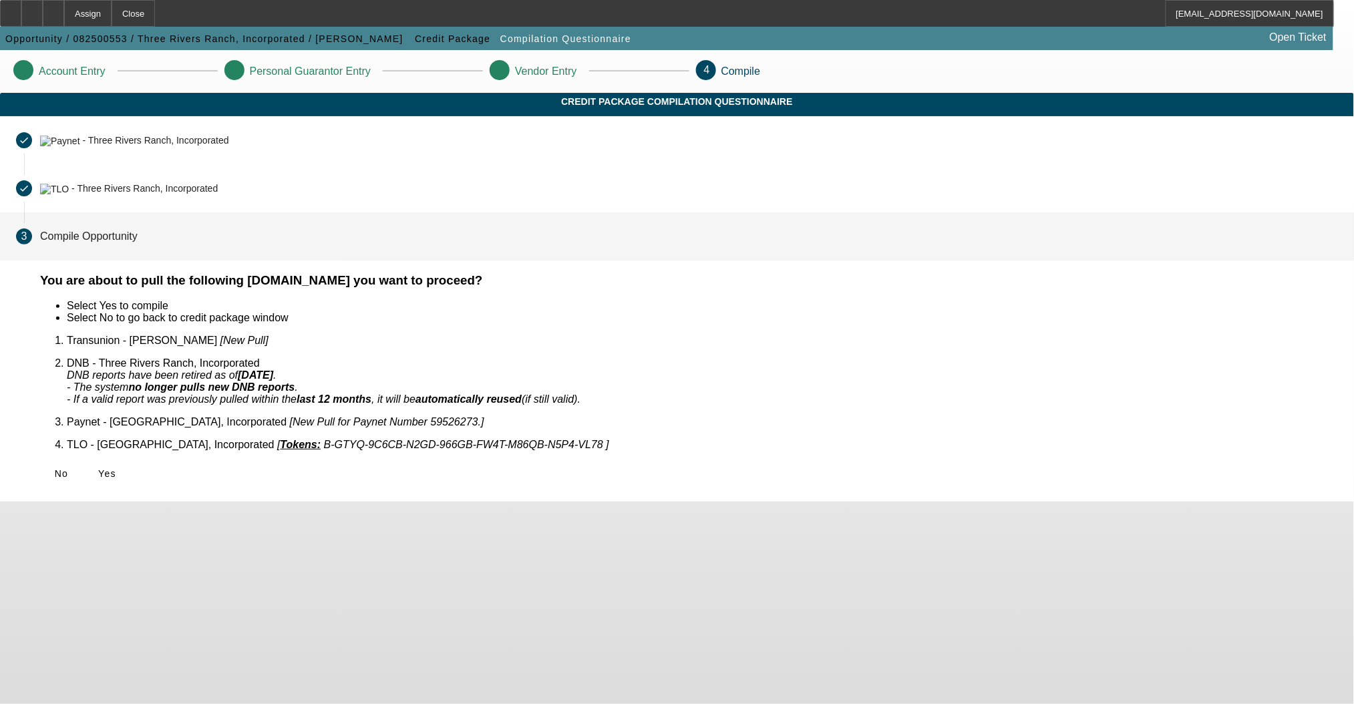
scroll to position [0, 0]
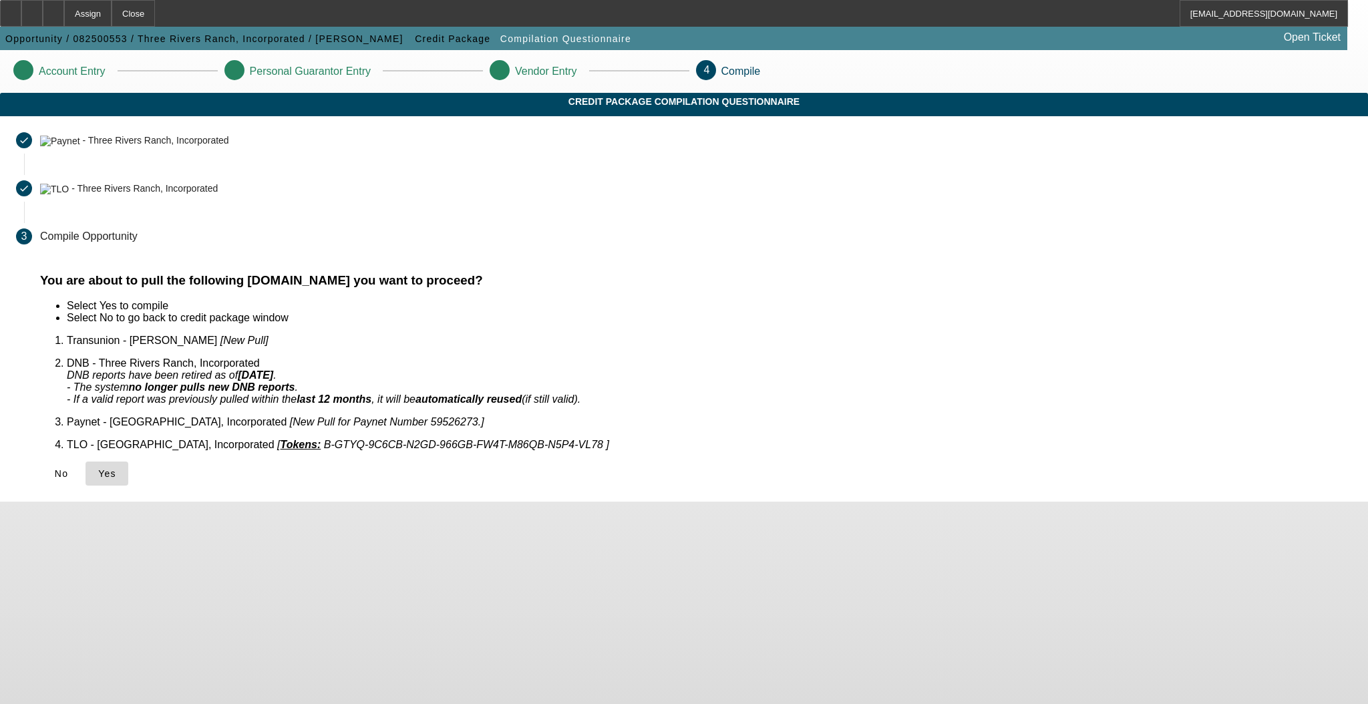
click at [98, 468] on icon at bounding box center [98, 473] width 0 height 11
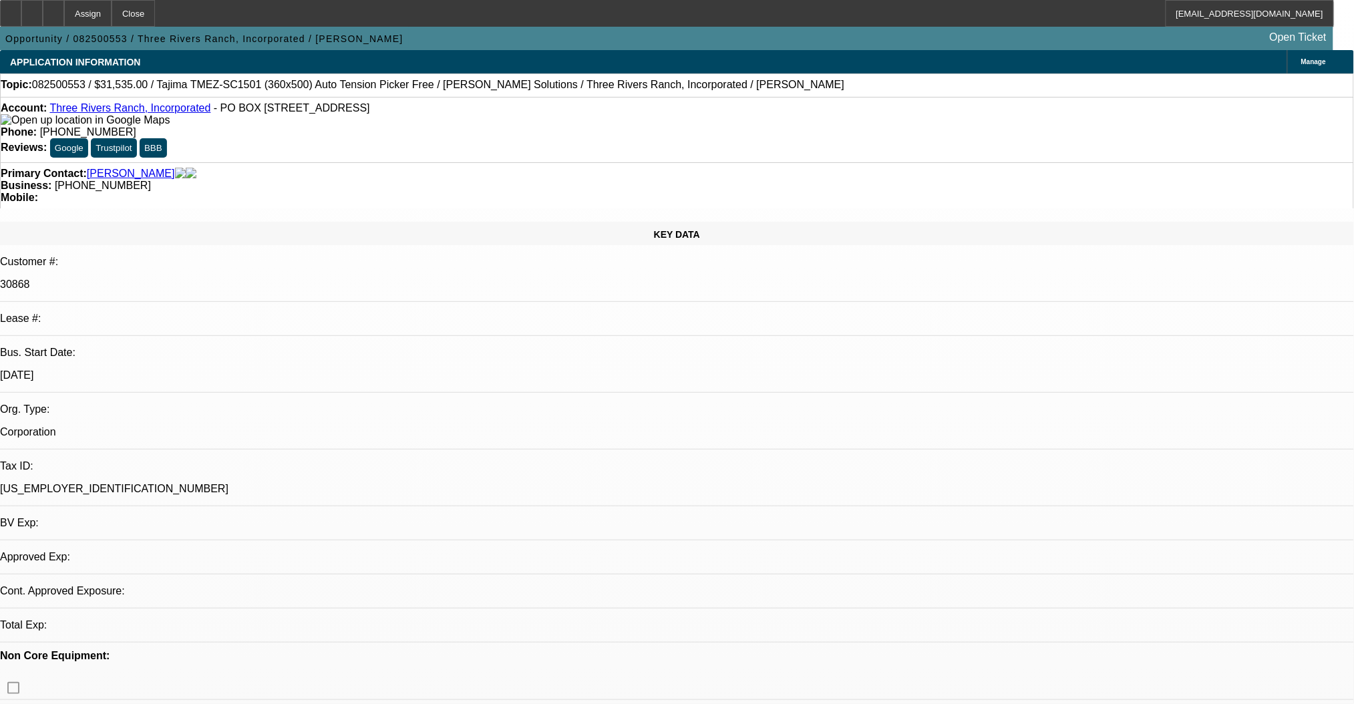
select select "0"
select select "2"
select select "0.1"
select select "4"
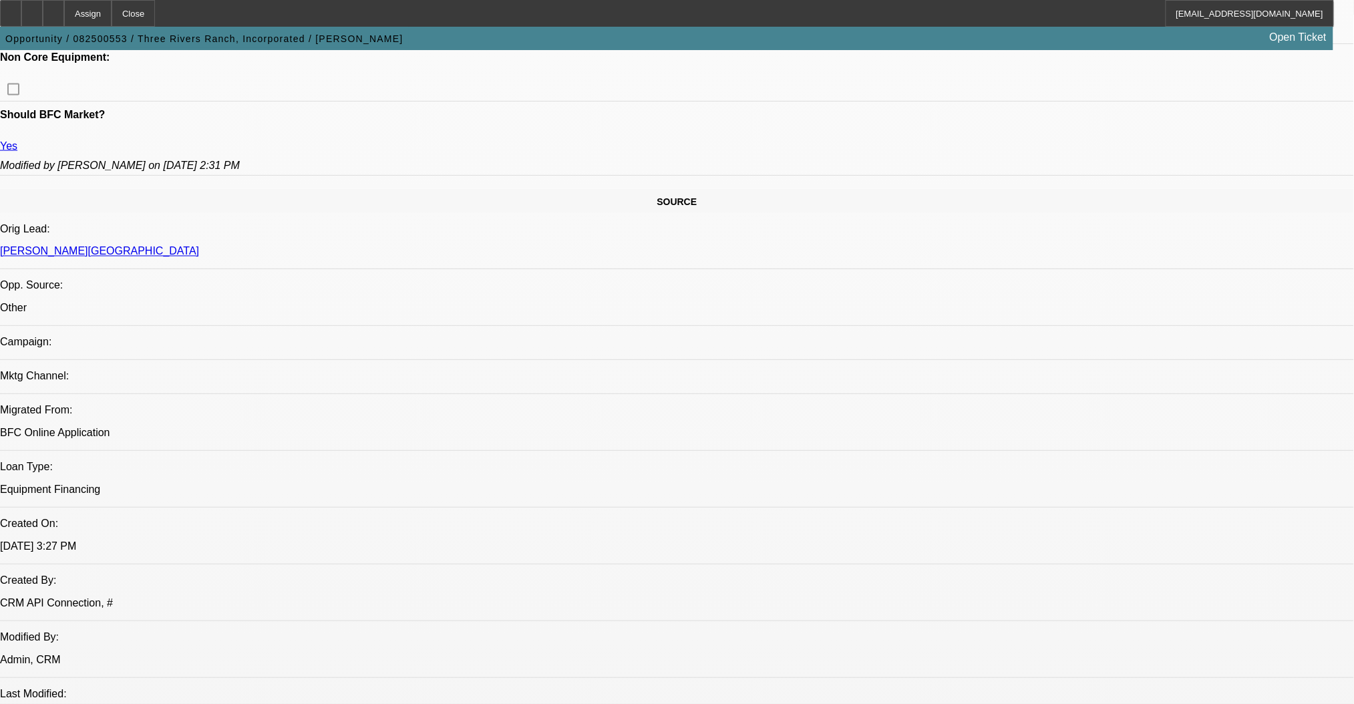
scroll to position [623, 0]
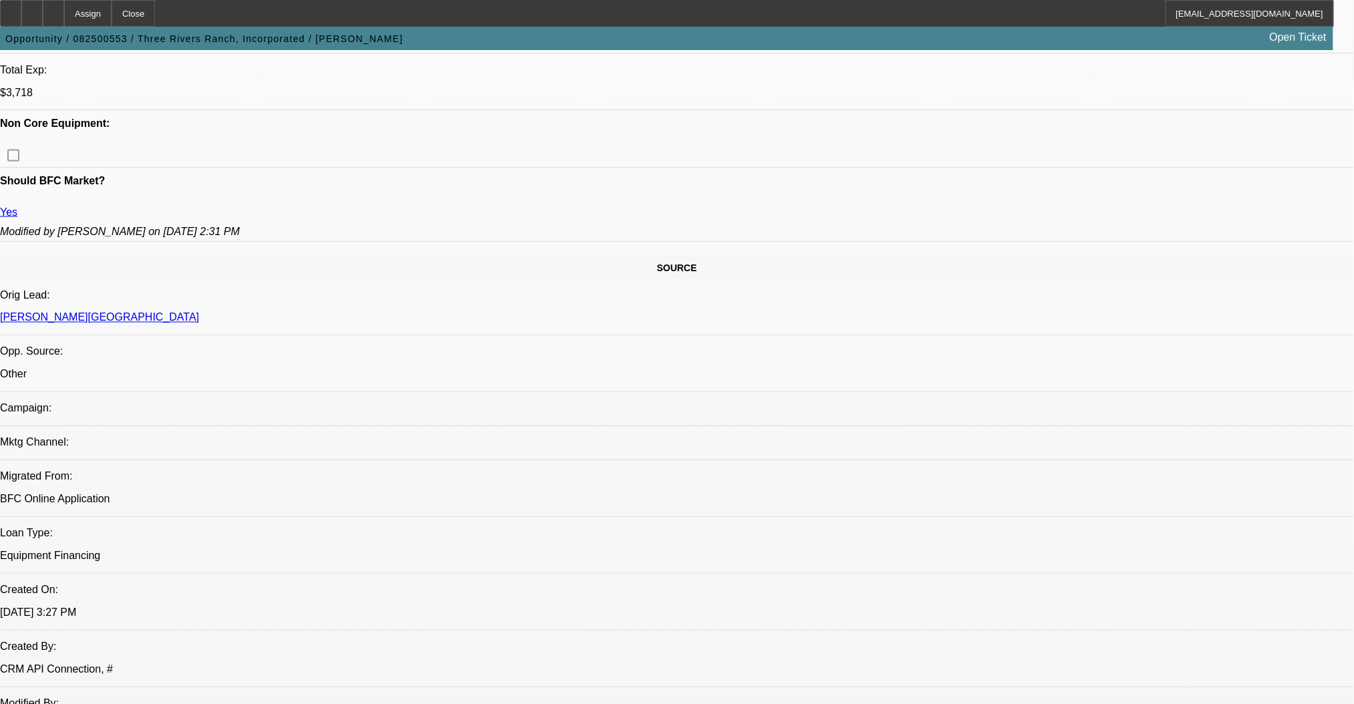
click at [32, 9] on icon at bounding box center [32, 9] width 0 height 0
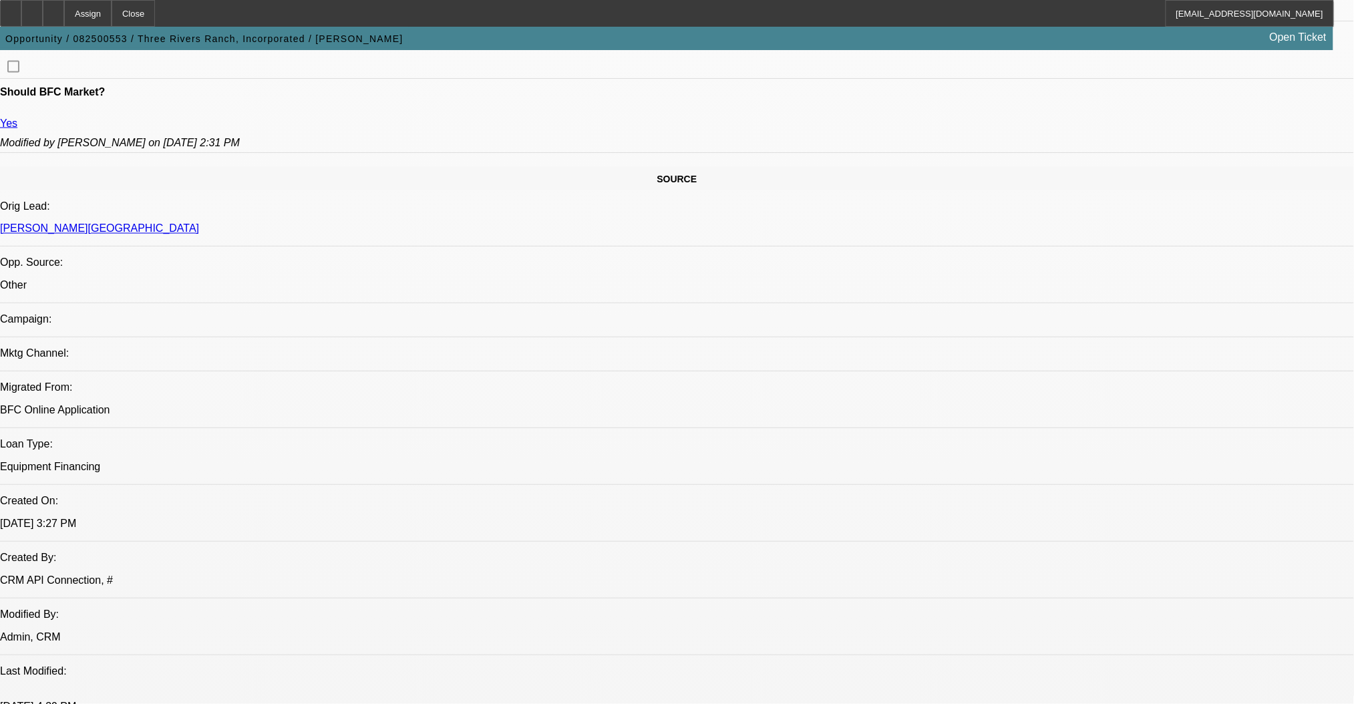
scroll to position [0, 0]
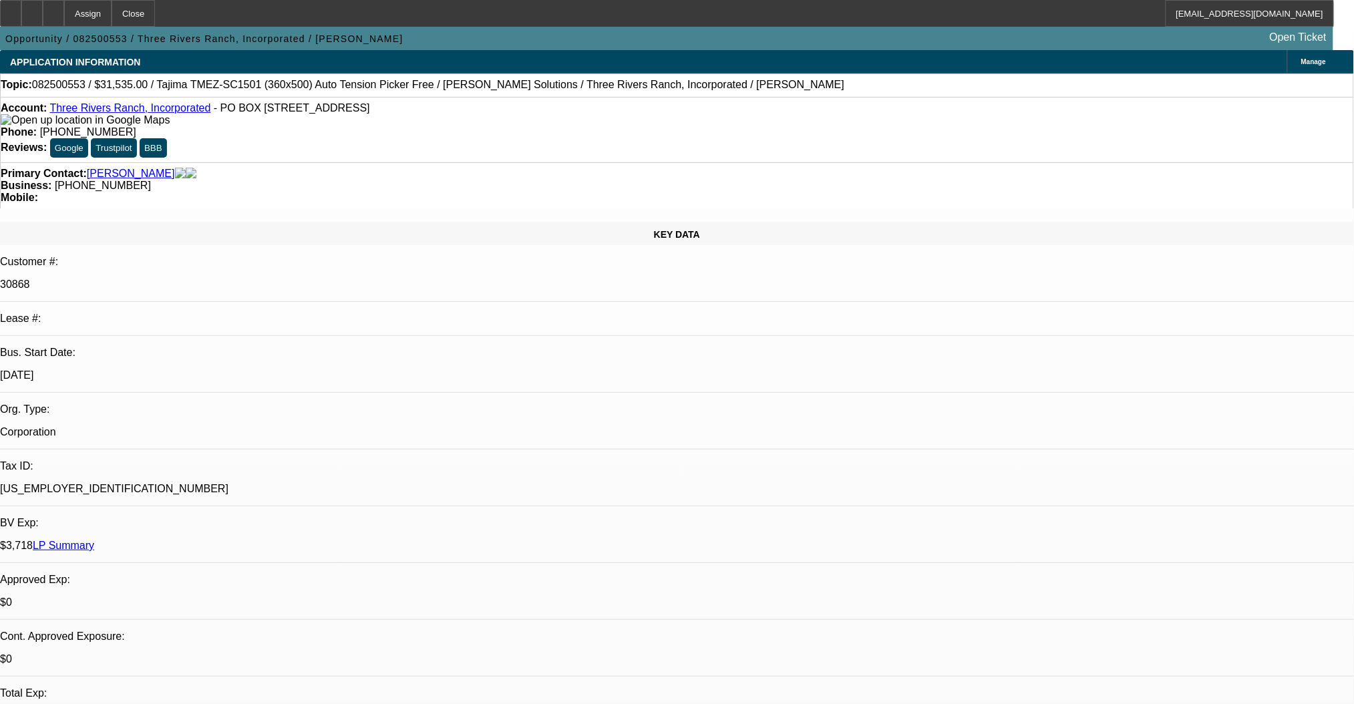
click at [64, 9] on div at bounding box center [53, 13] width 21 height 27
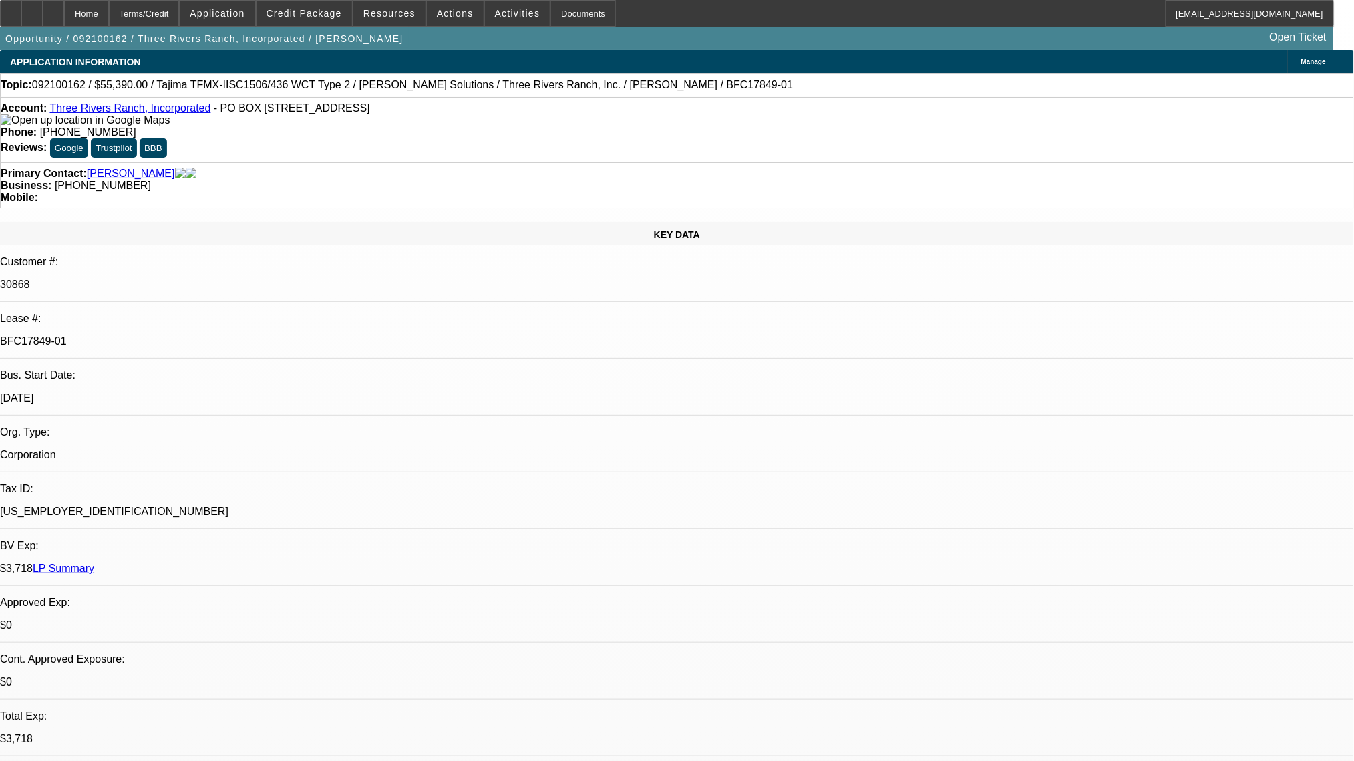
select select "0"
select select "2"
select select "0.1"
select select "4"
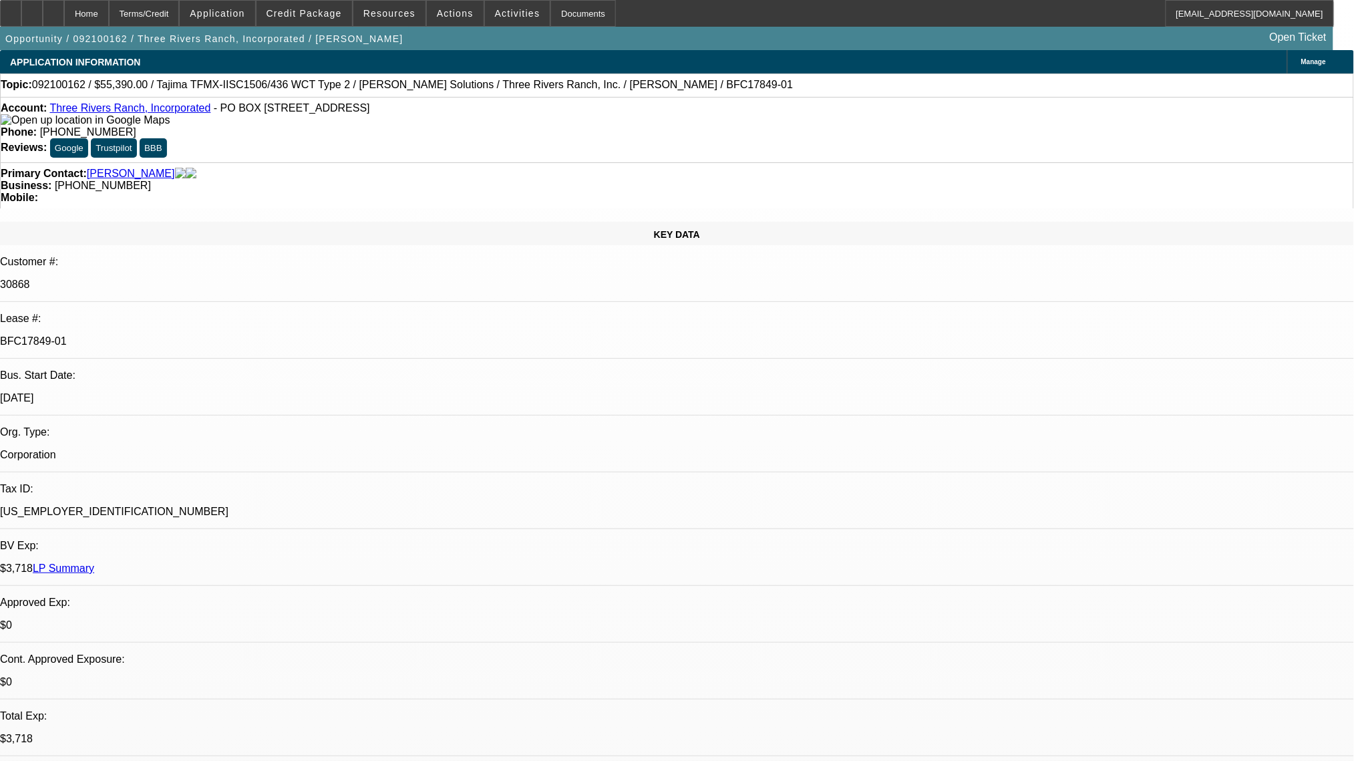
select select "0"
select select "2"
select select "0"
select select "6"
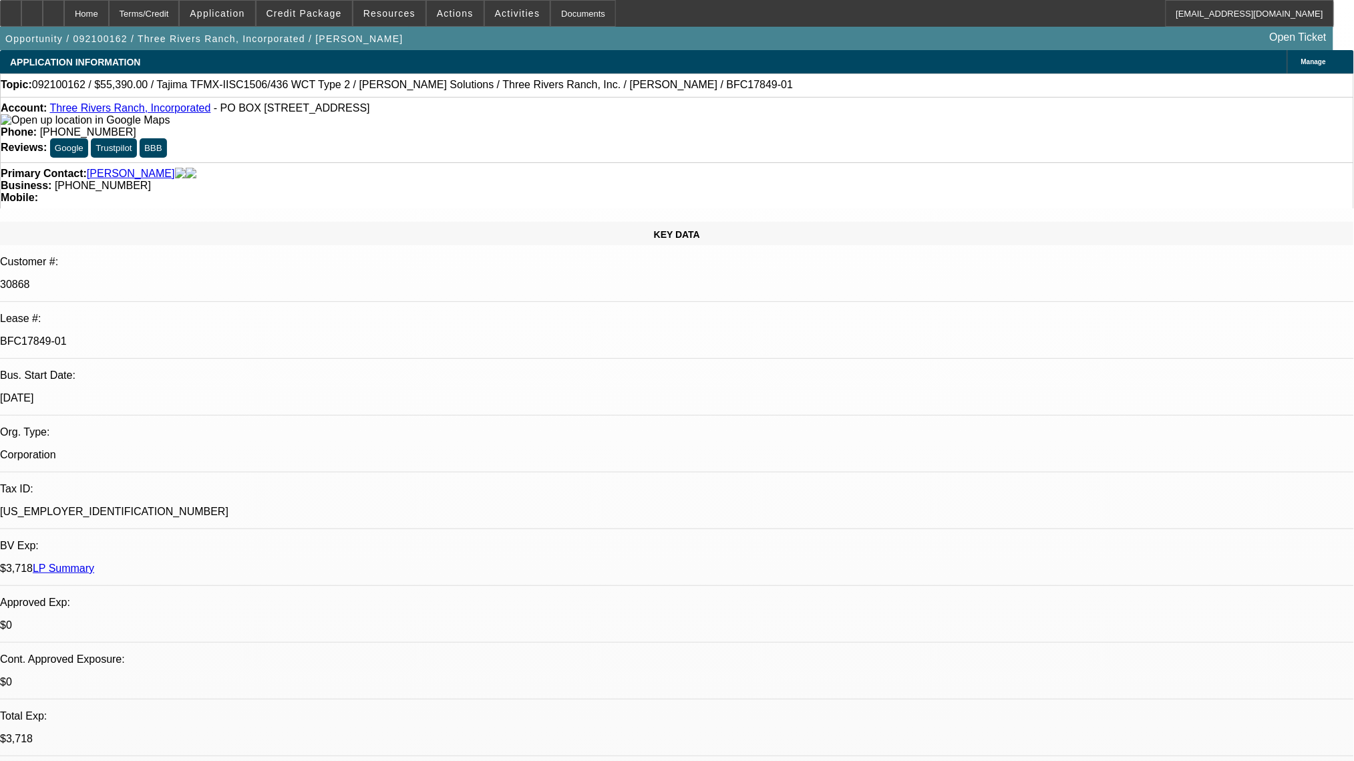
select select "0"
select select "2"
select select "0.1"
select select "4"
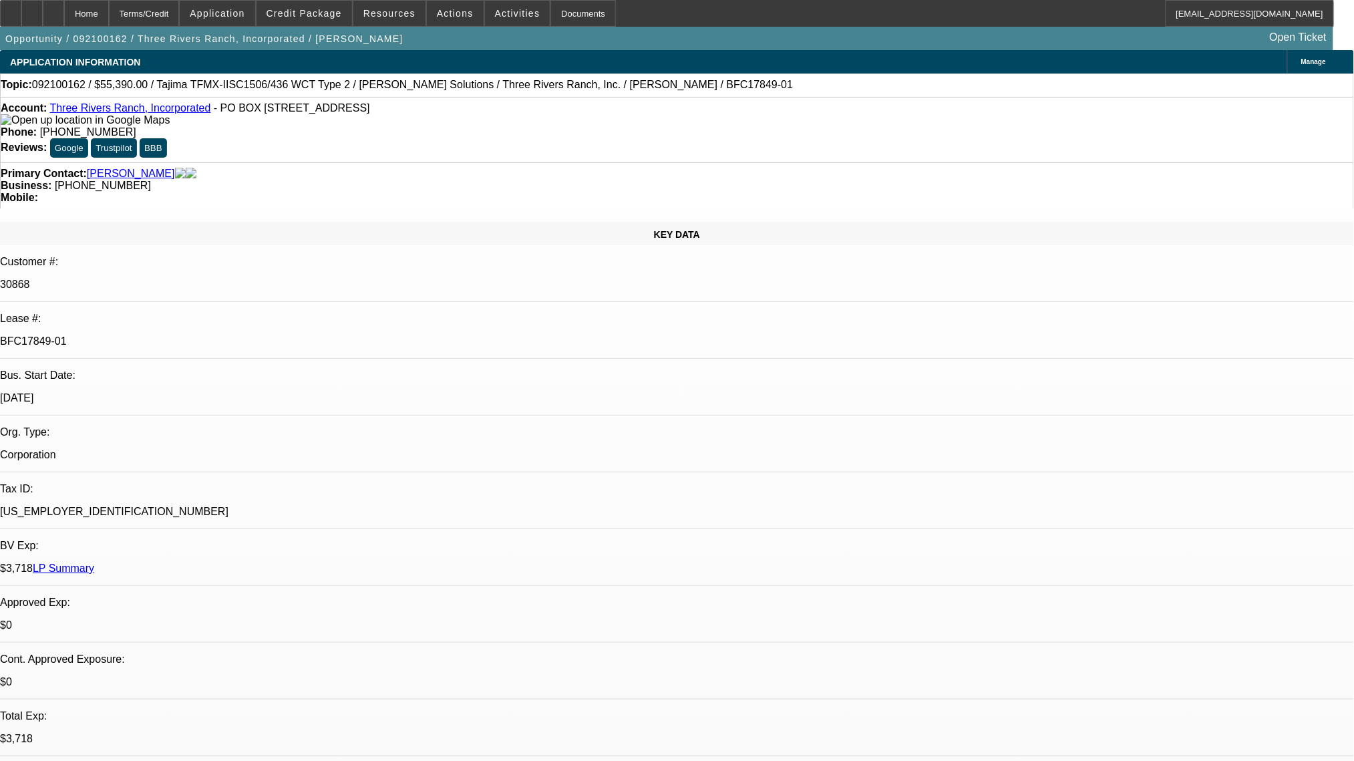
select select "0"
select select "0.1"
select select "4"
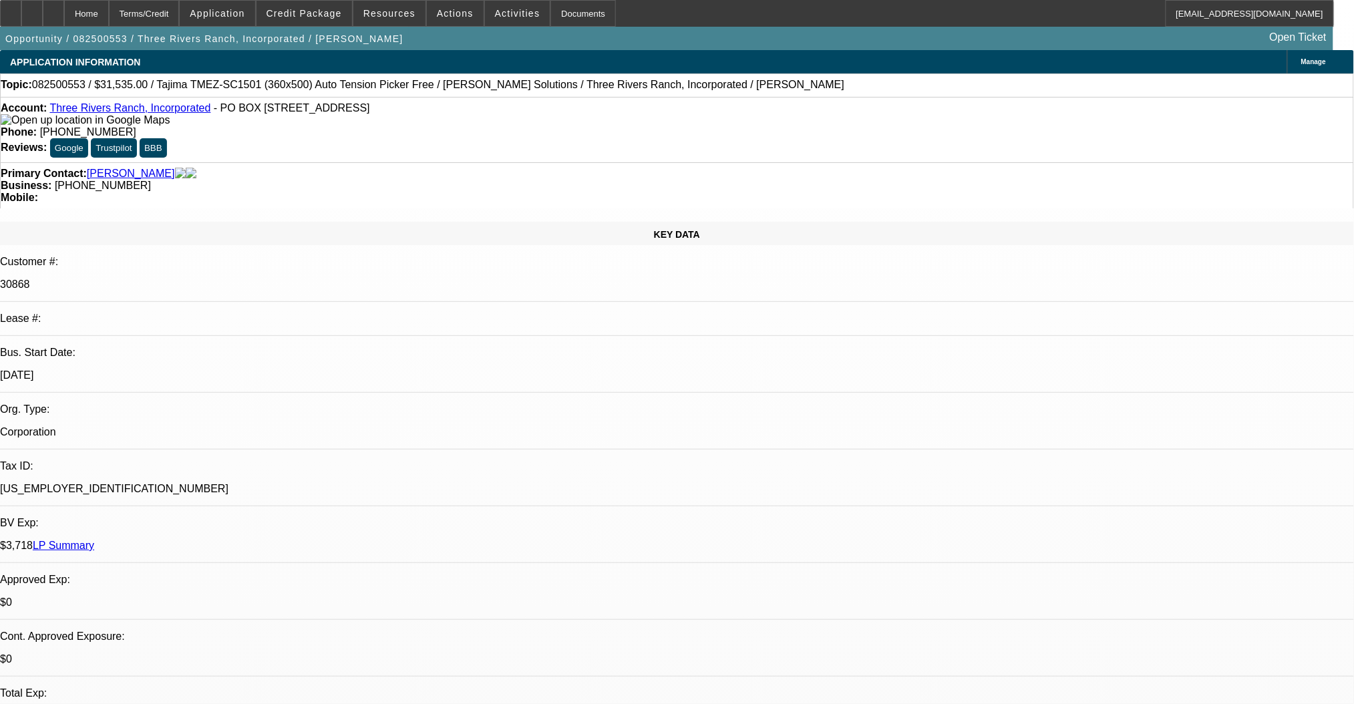
select select "0"
select select "2"
select select "0.1"
select select "4"
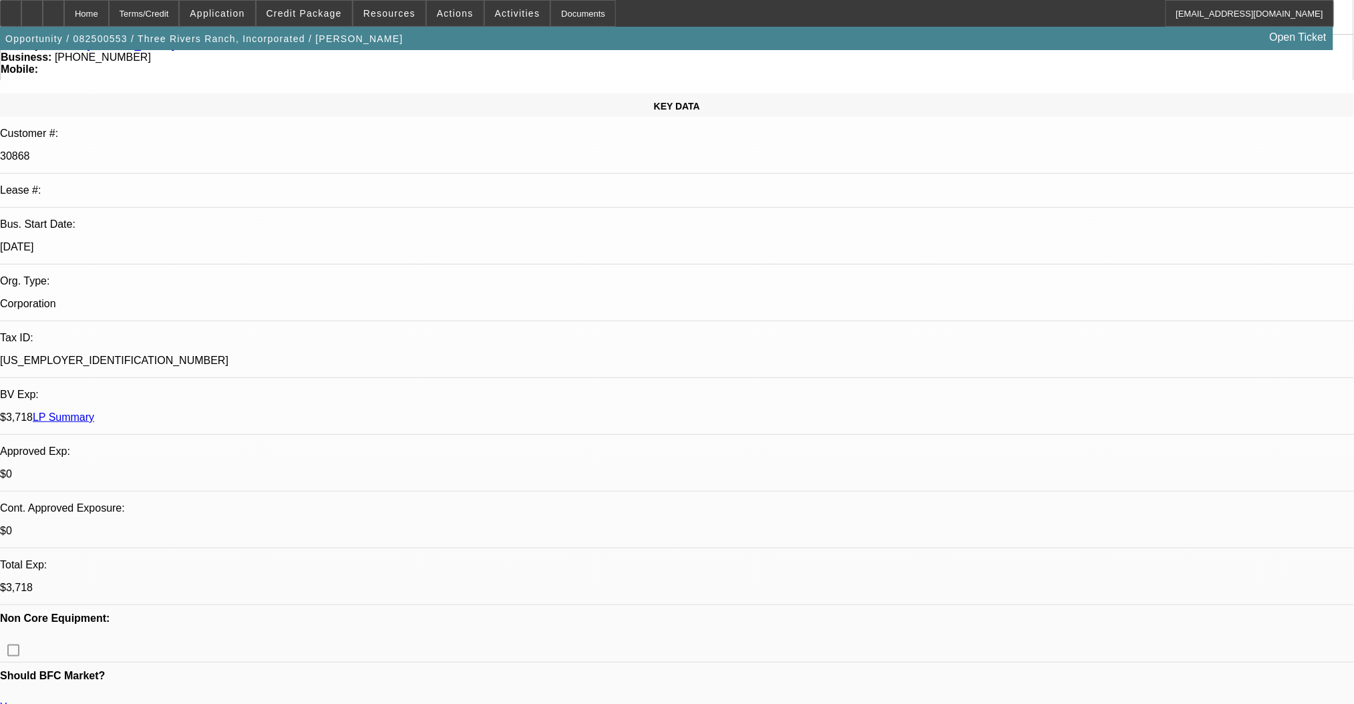
scroll to position [89, 0]
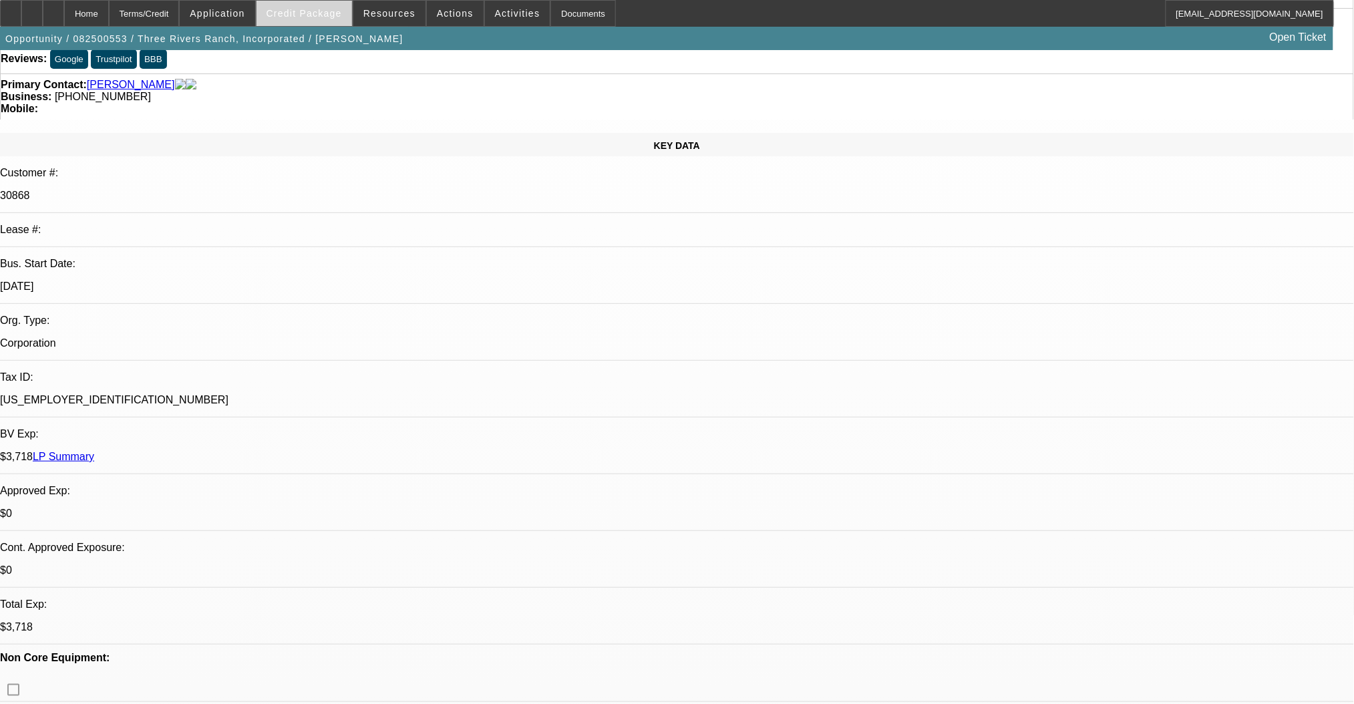
click at [337, 15] on span "Credit Package" at bounding box center [303, 13] width 75 height 11
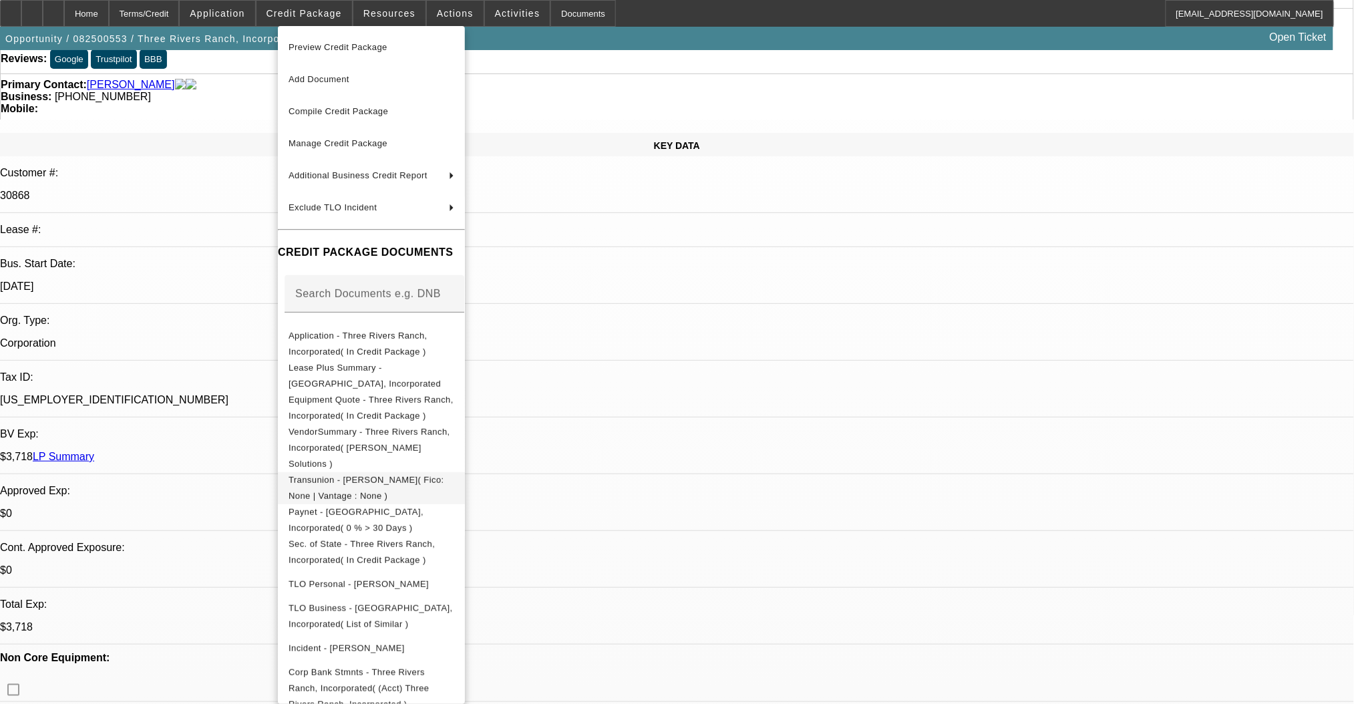
click at [377, 474] on span "Transunion - Allen, Lonnie( Fico: None | Vantage : None )" at bounding box center [367, 487] width 156 height 26
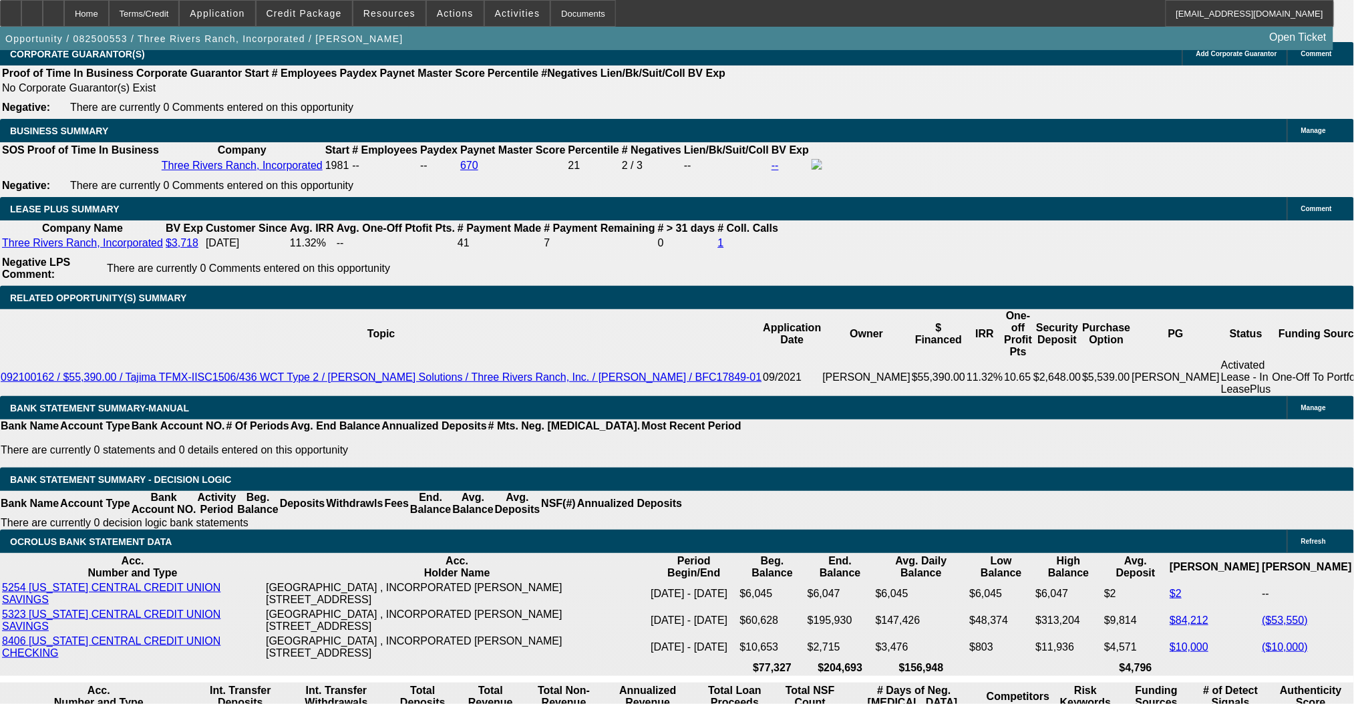
scroll to position [1513, 0]
